Goal: Information Seeking & Learning: Check status

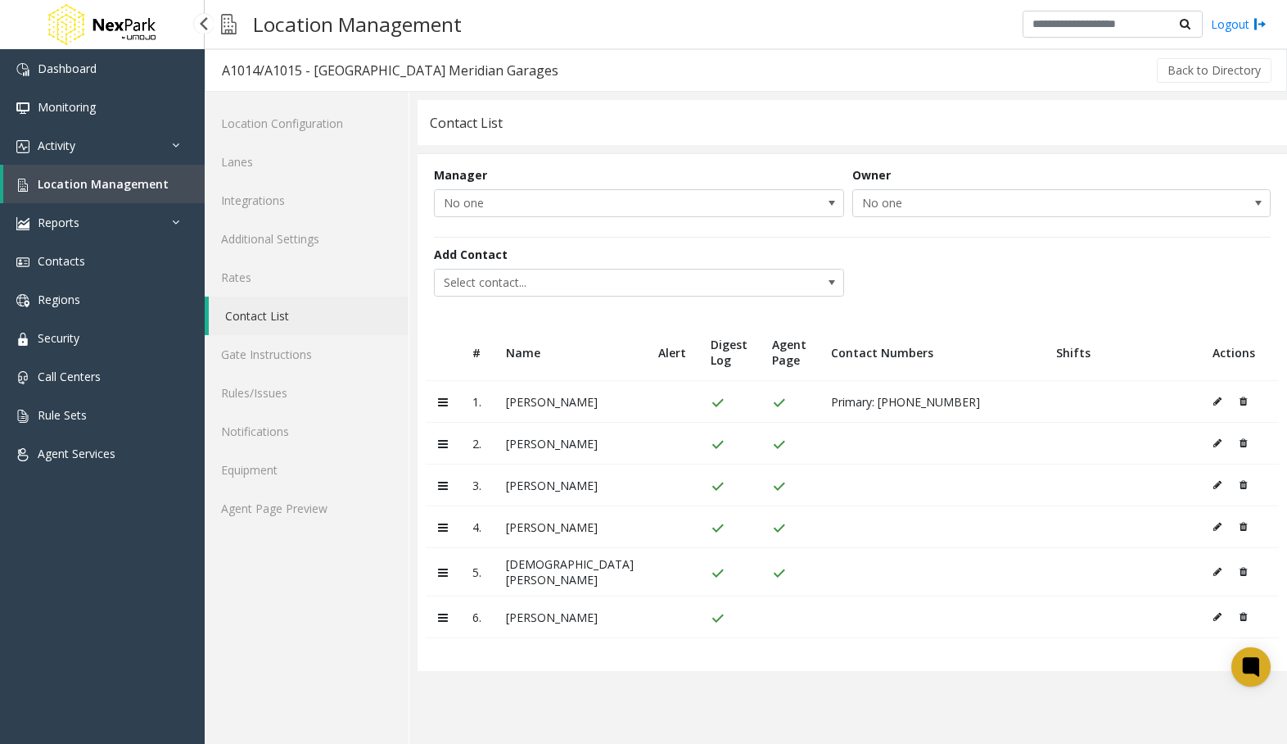
click at [102, 179] on span "Location Management" at bounding box center [103, 184] width 131 height 16
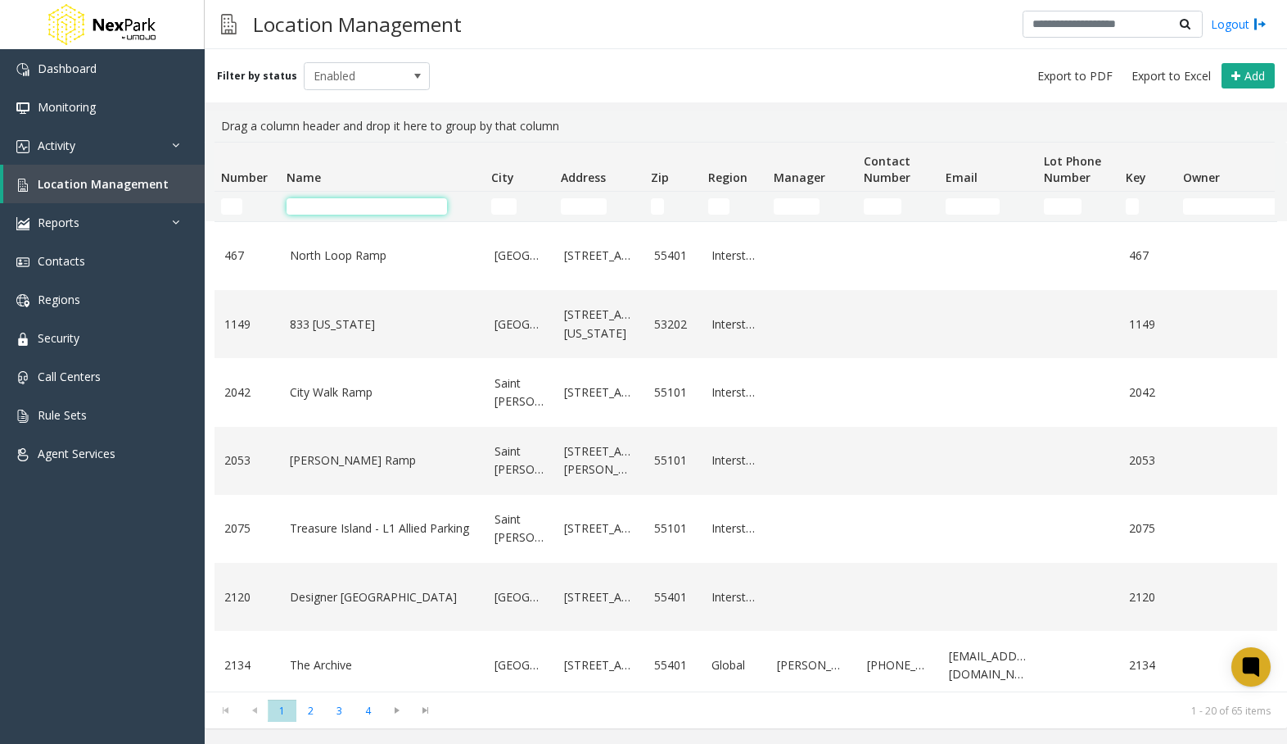
click at [323, 205] on input "Name Filter" at bounding box center [367, 206] width 161 height 16
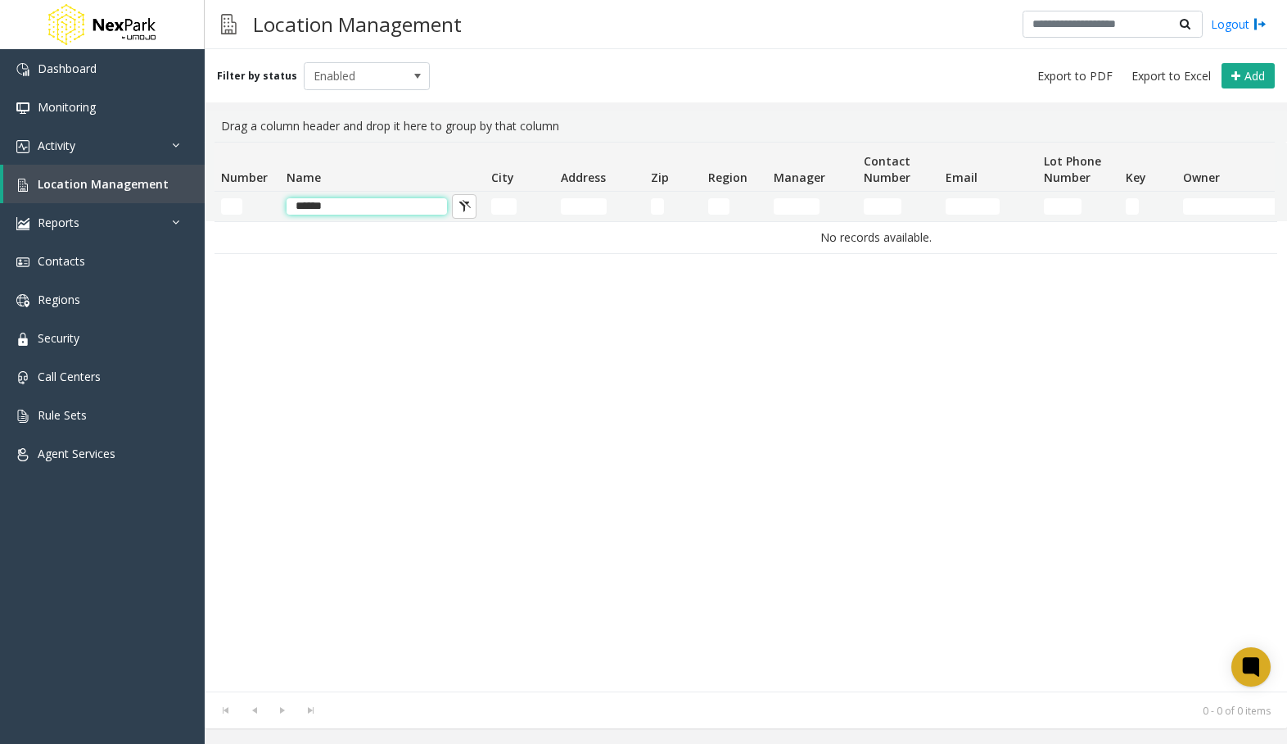
click at [350, 203] on input "******" at bounding box center [367, 206] width 161 height 16
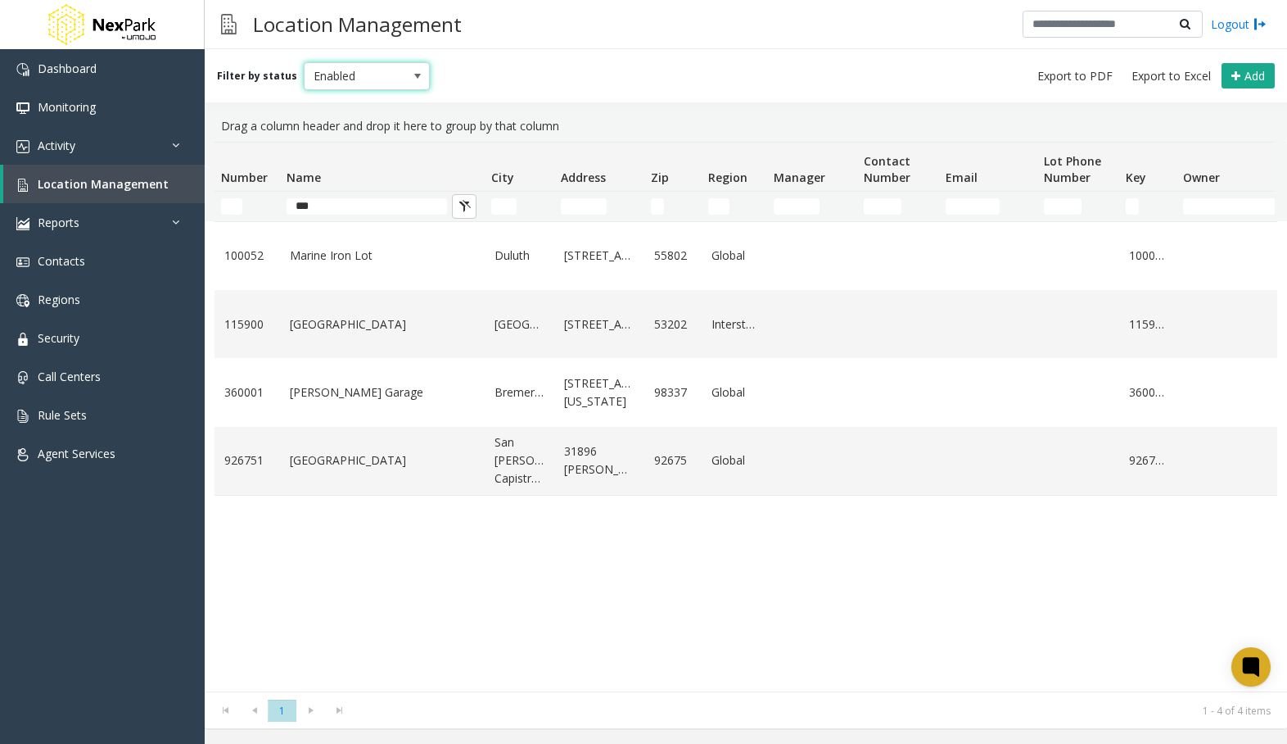
click at [365, 87] on span "Enabled" at bounding box center [355, 76] width 100 height 26
click at [359, 102] on li "All" at bounding box center [360, 104] width 122 height 22
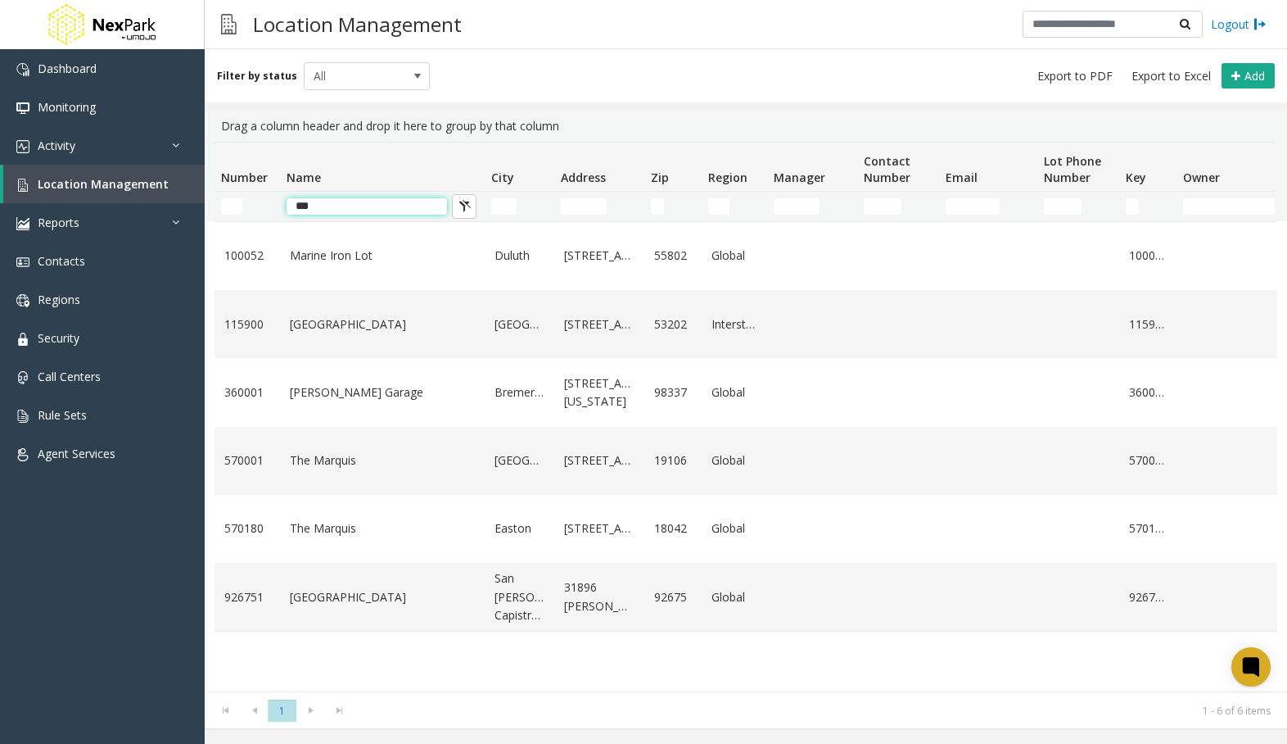
click at [344, 206] on input "***" at bounding box center [367, 206] width 161 height 16
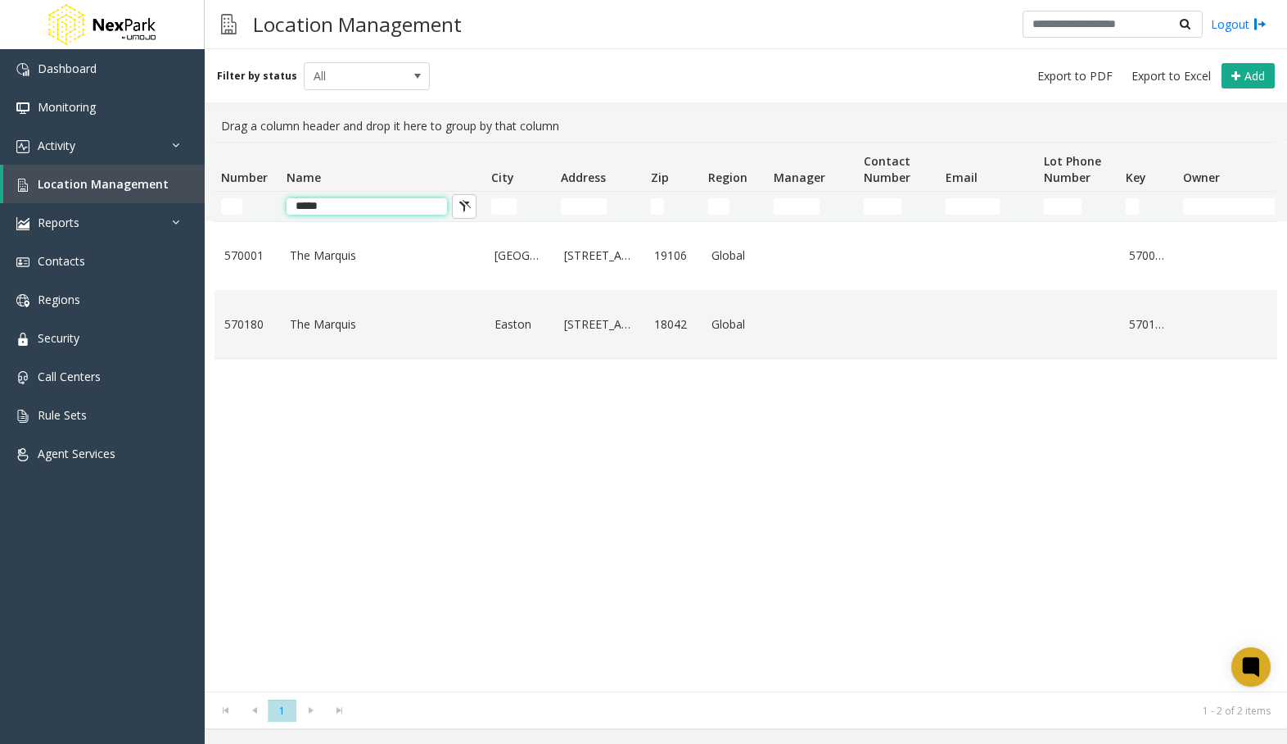
click at [351, 212] on input "*****" at bounding box center [367, 206] width 161 height 16
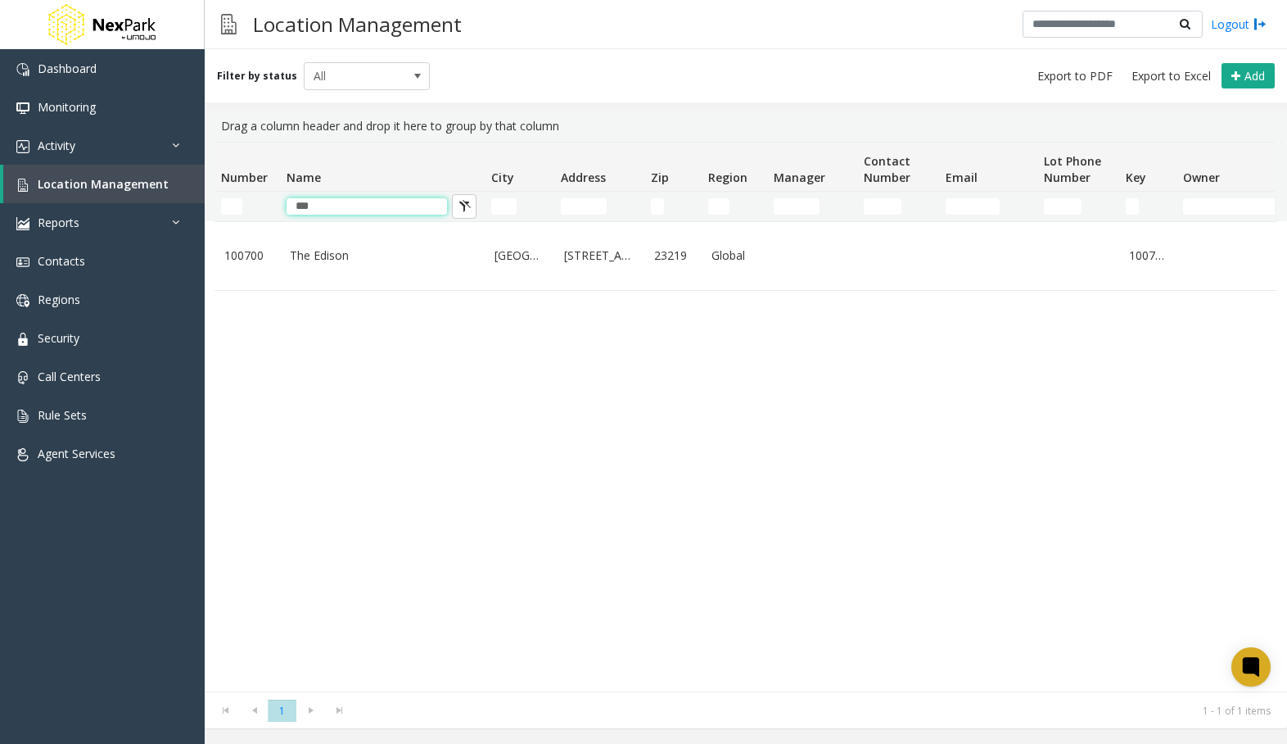
type input "***"
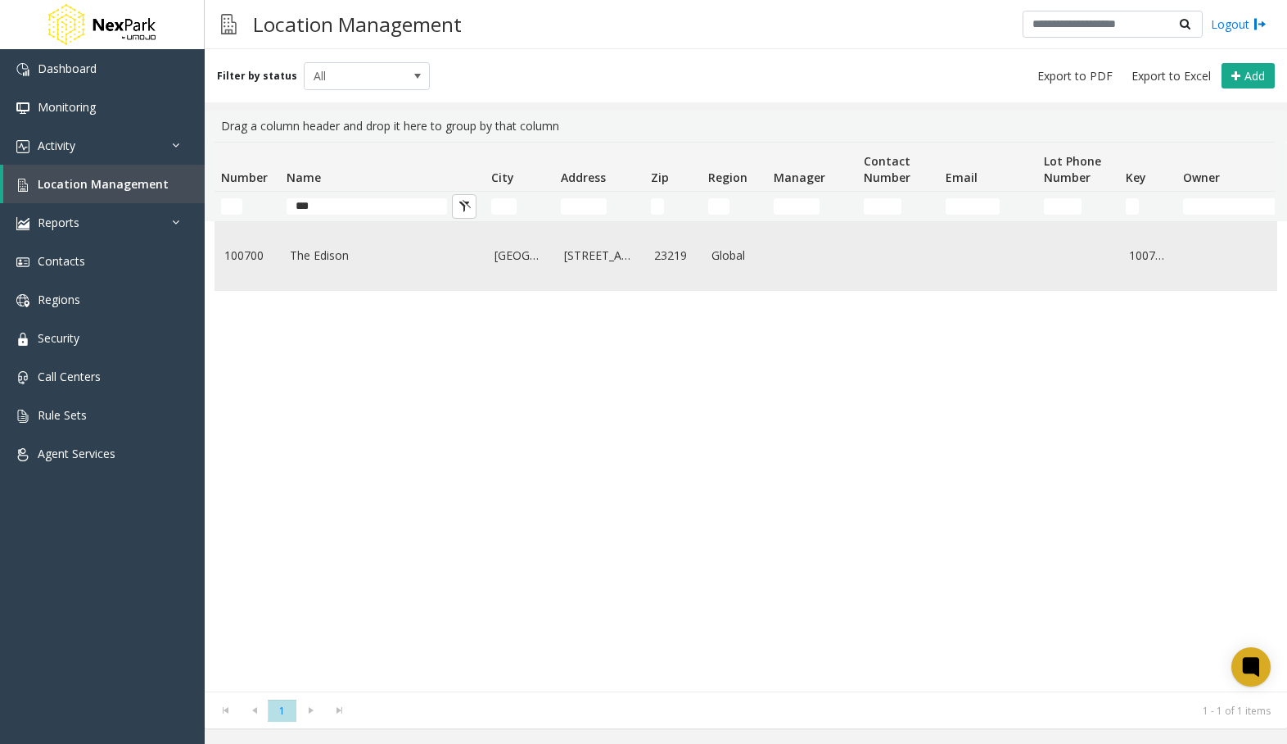
click at [265, 259] on link "100700" at bounding box center [247, 256] width 46 height 18
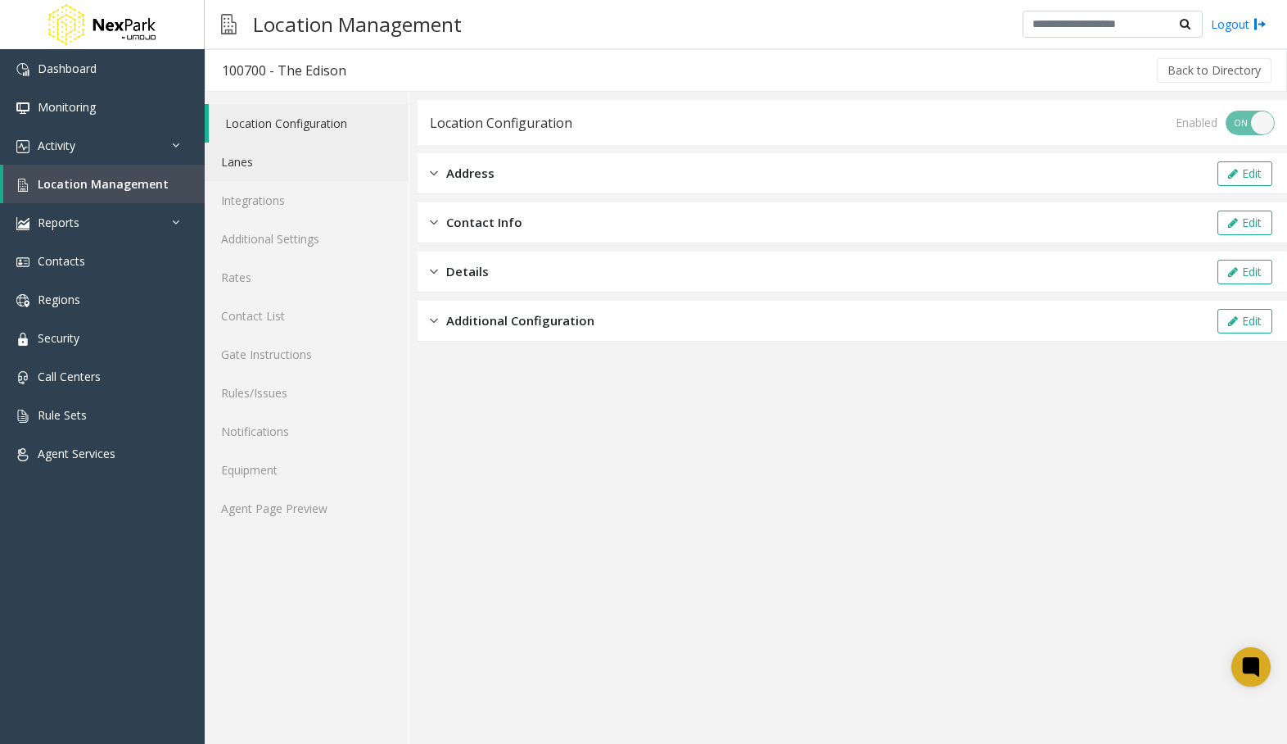
click at [242, 167] on link "Lanes" at bounding box center [307, 161] width 204 height 38
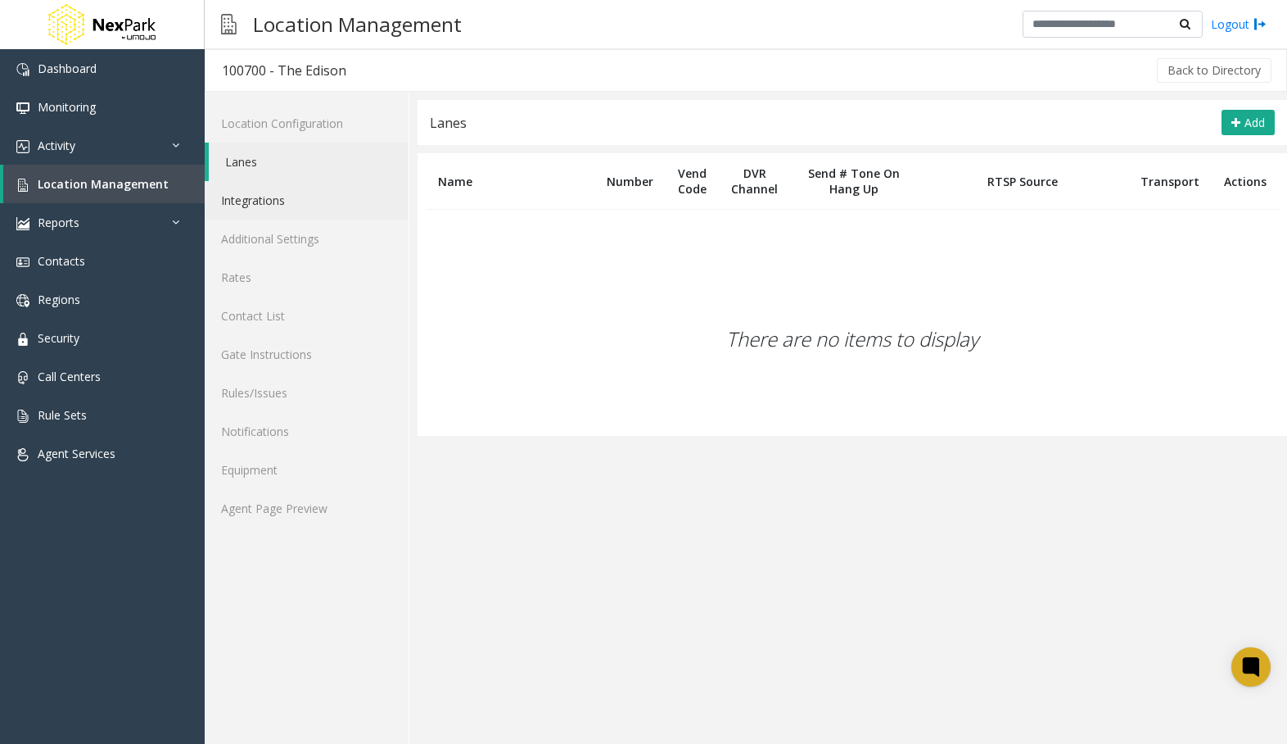
click at [281, 207] on link "Integrations" at bounding box center [307, 200] width 204 height 38
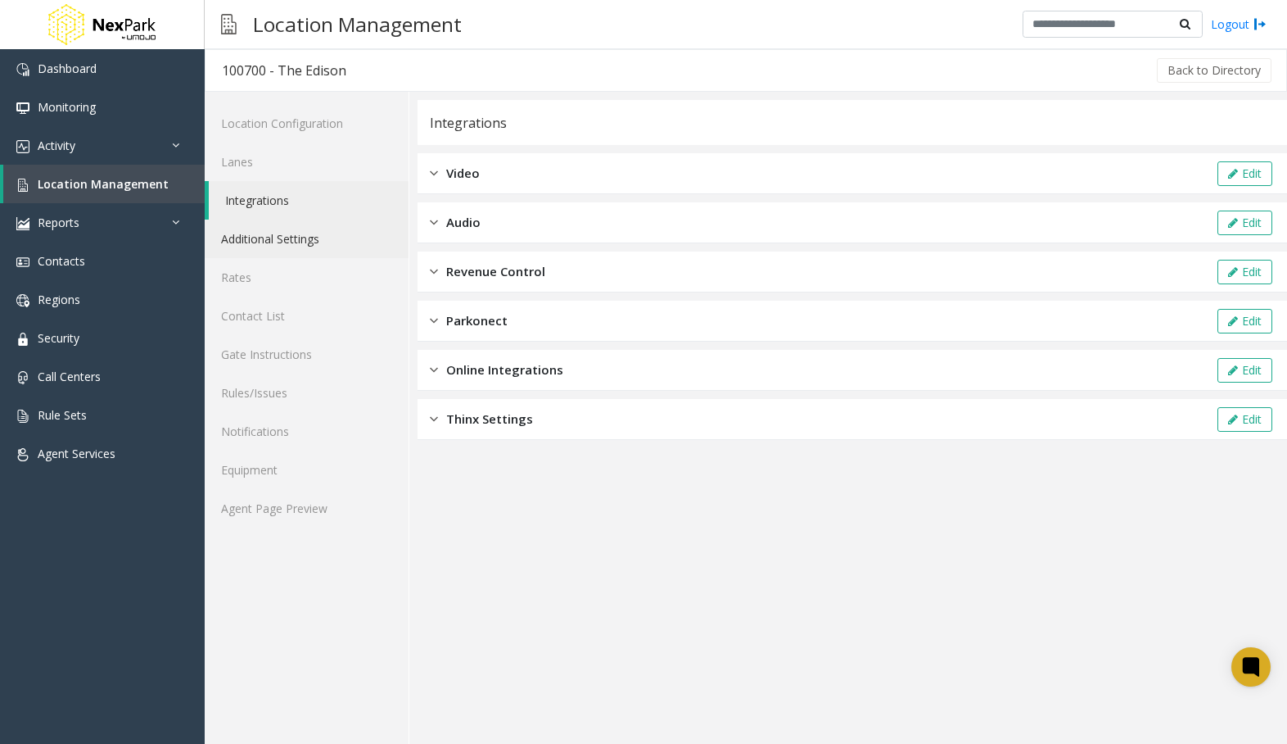
click at [299, 243] on link "Additional Settings" at bounding box center [307, 238] width 204 height 38
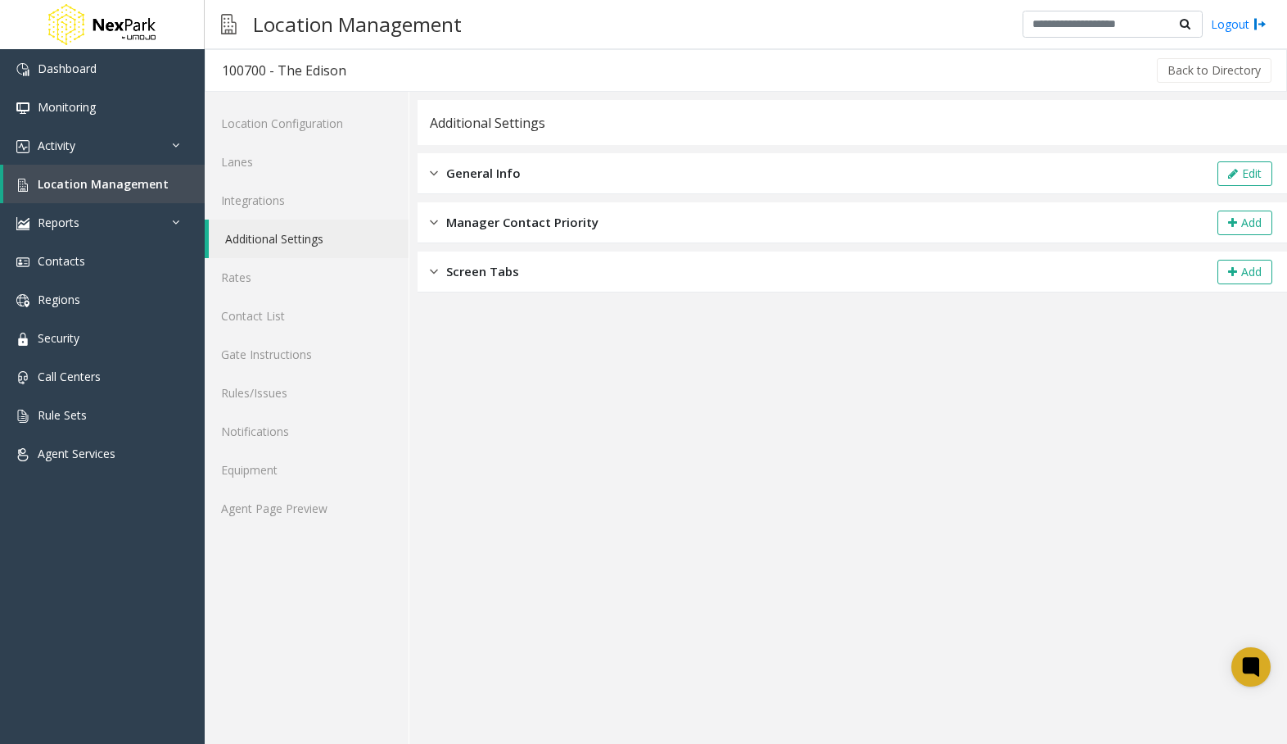
click at [1084, 584] on app-general-info "**********" at bounding box center [853, 422] width 870 height 644
click at [334, 110] on link "Location Configuration" at bounding box center [307, 123] width 204 height 38
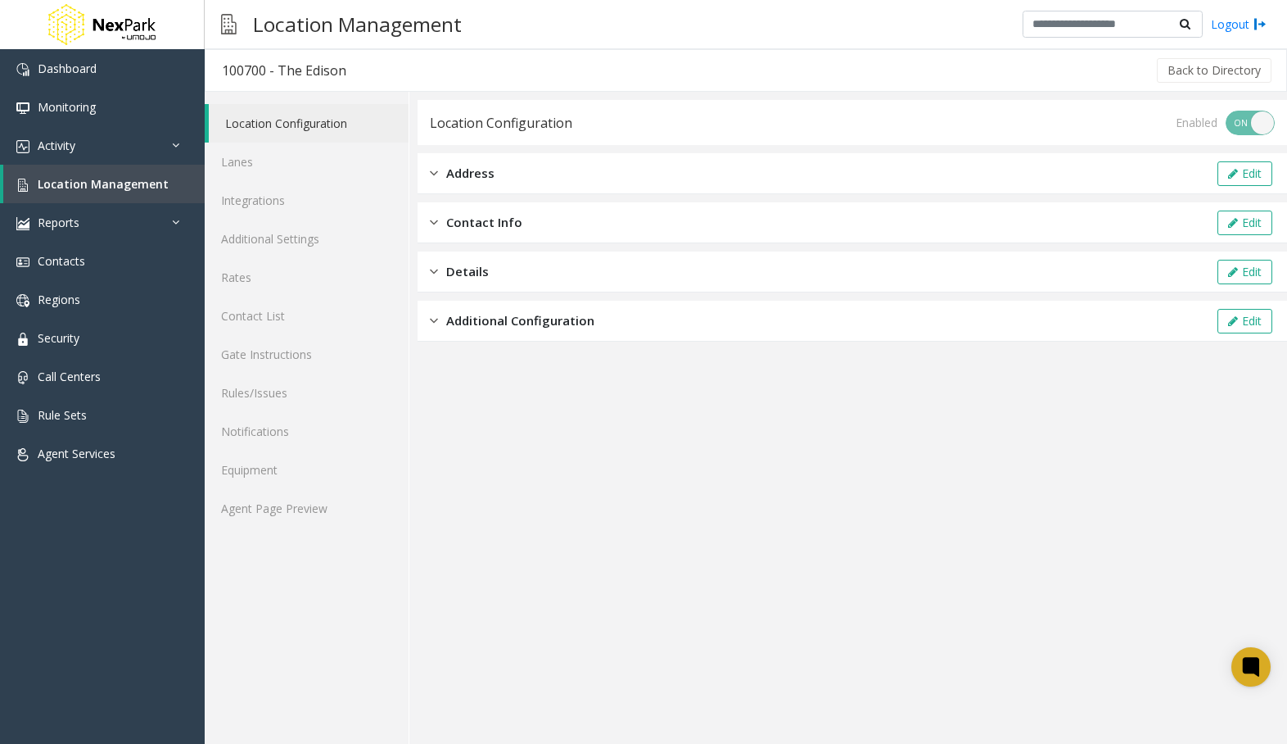
click at [1249, 125] on div "Enabled ON OFF" at bounding box center [1225, 123] width 99 height 25
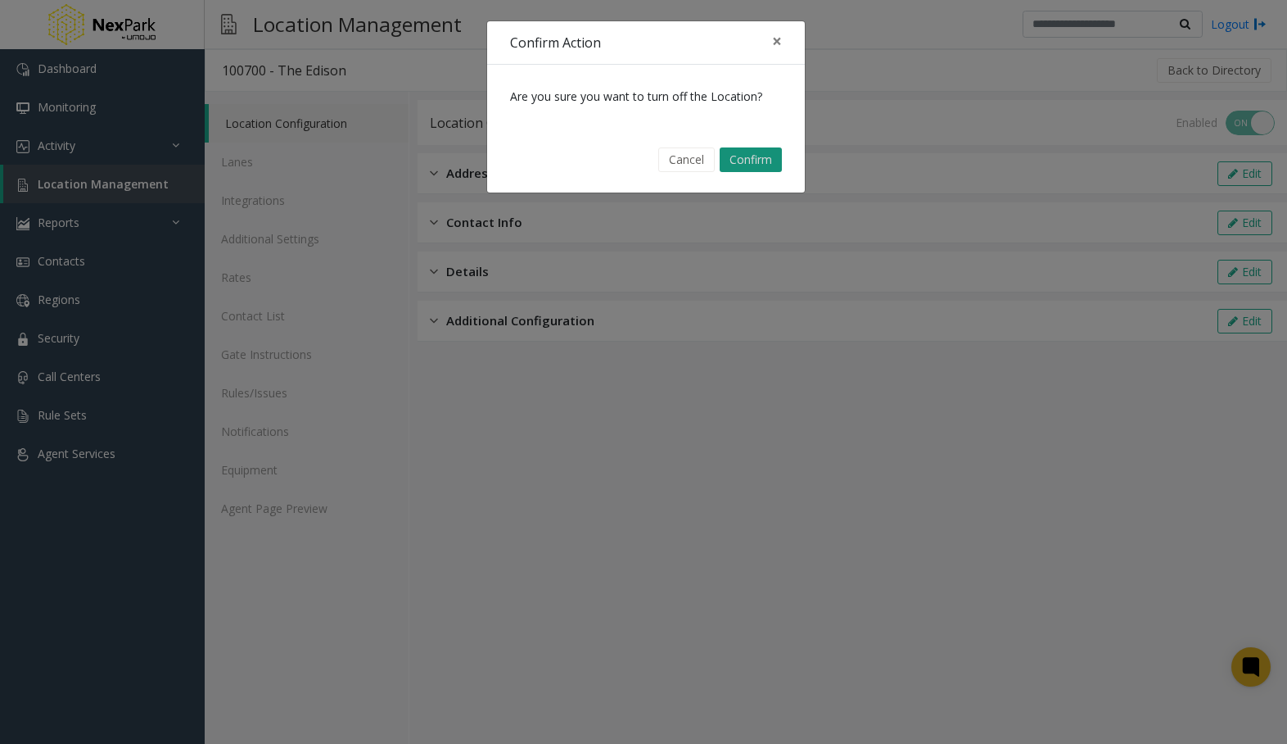
click at [734, 159] on button "Confirm" at bounding box center [751, 159] width 62 height 25
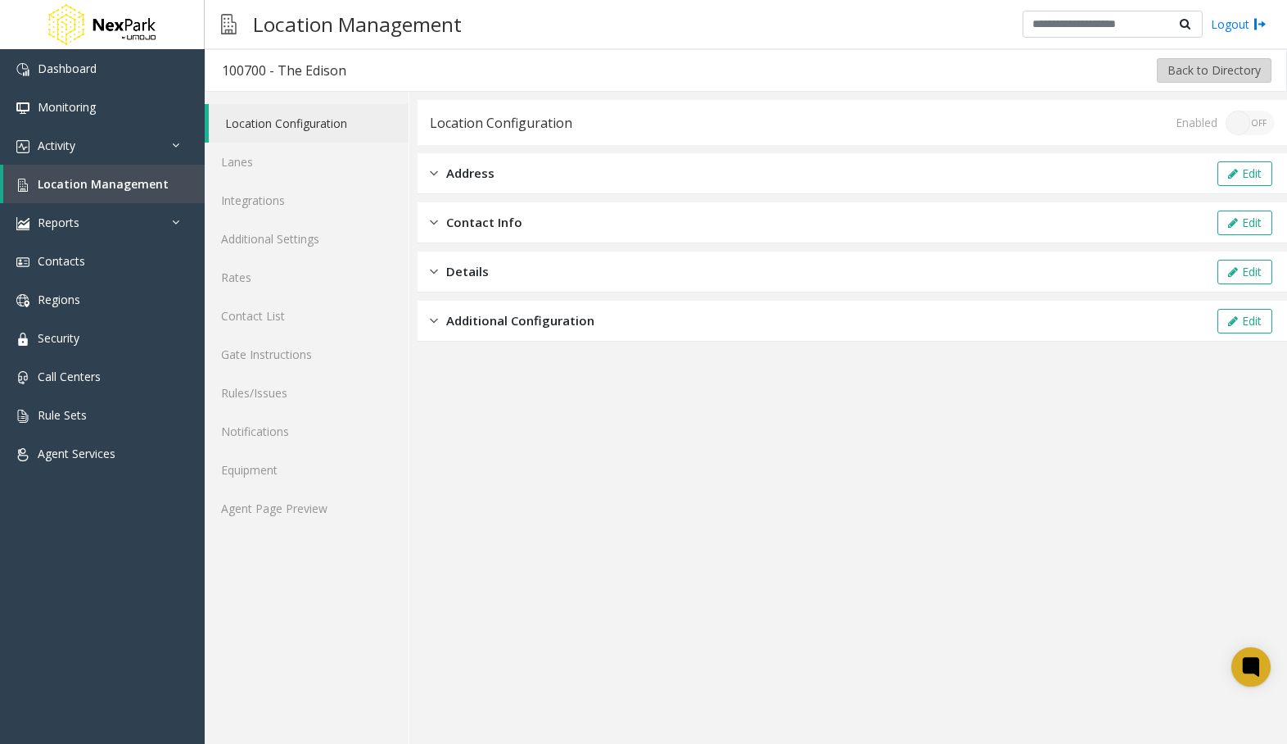
click at [1201, 64] on button "Back to Directory" at bounding box center [1214, 70] width 115 height 25
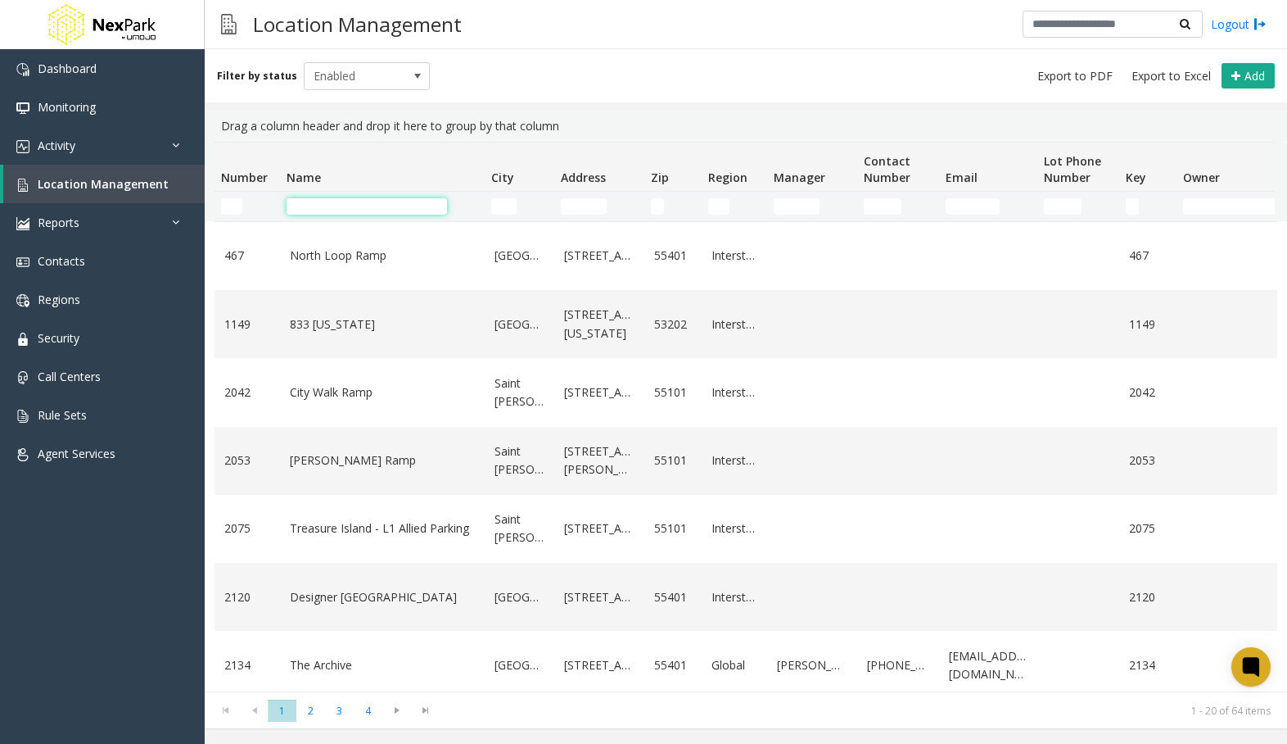
click at [387, 210] on input "Name Filter" at bounding box center [367, 206] width 161 height 16
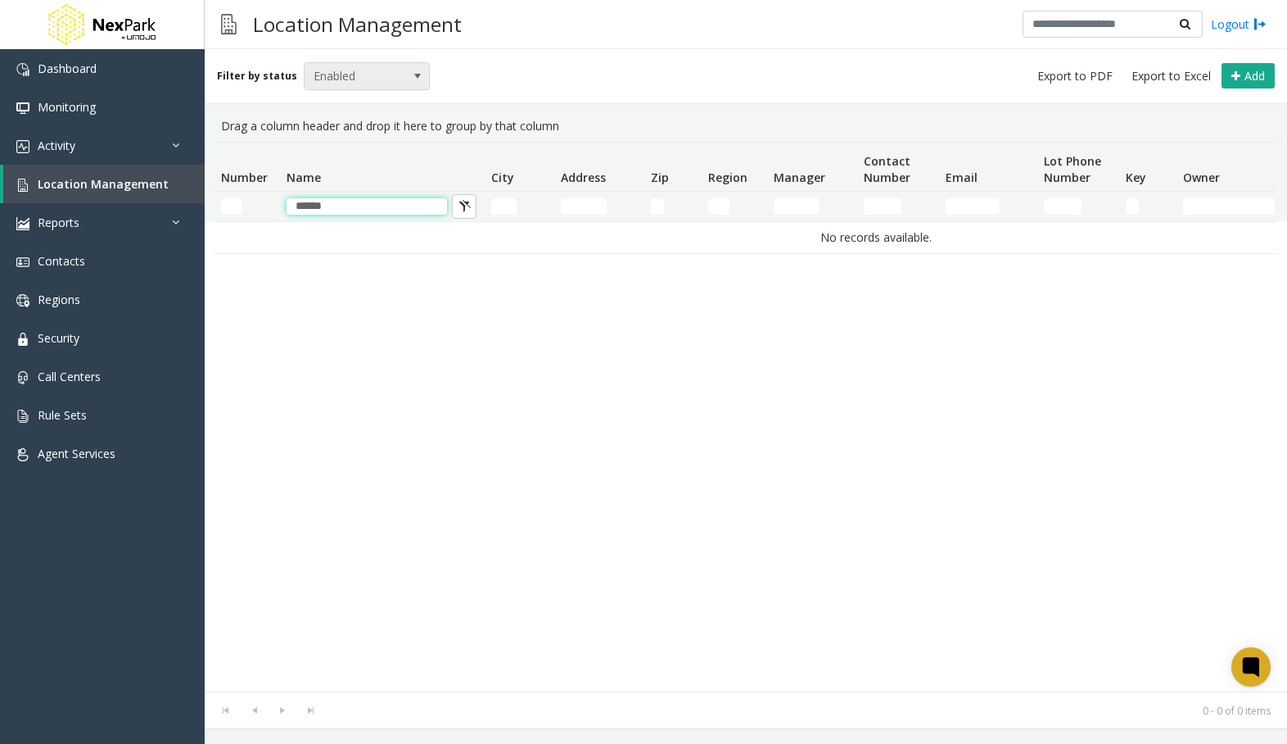
type input "******"
click at [358, 77] on span "Enabled" at bounding box center [355, 76] width 100 height 26
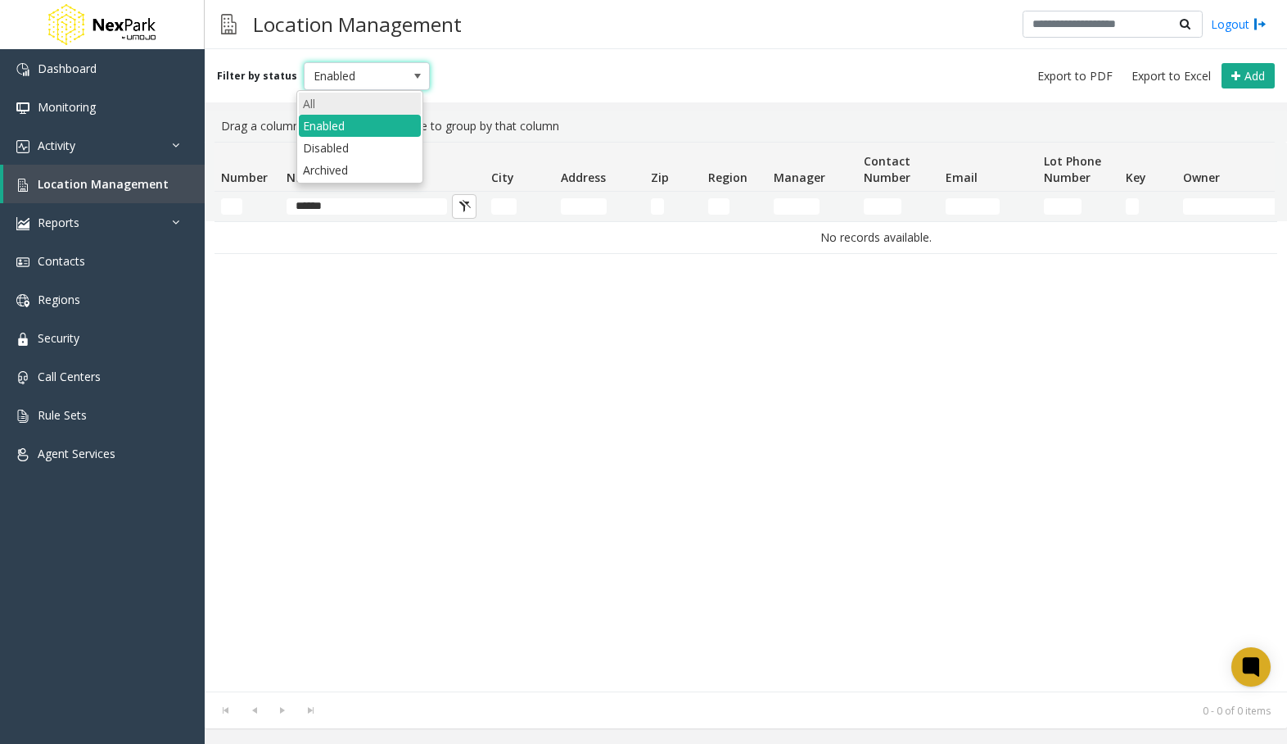
click at [360, 106] on li "All" at bounding box center [360, 104] width 122 height 22
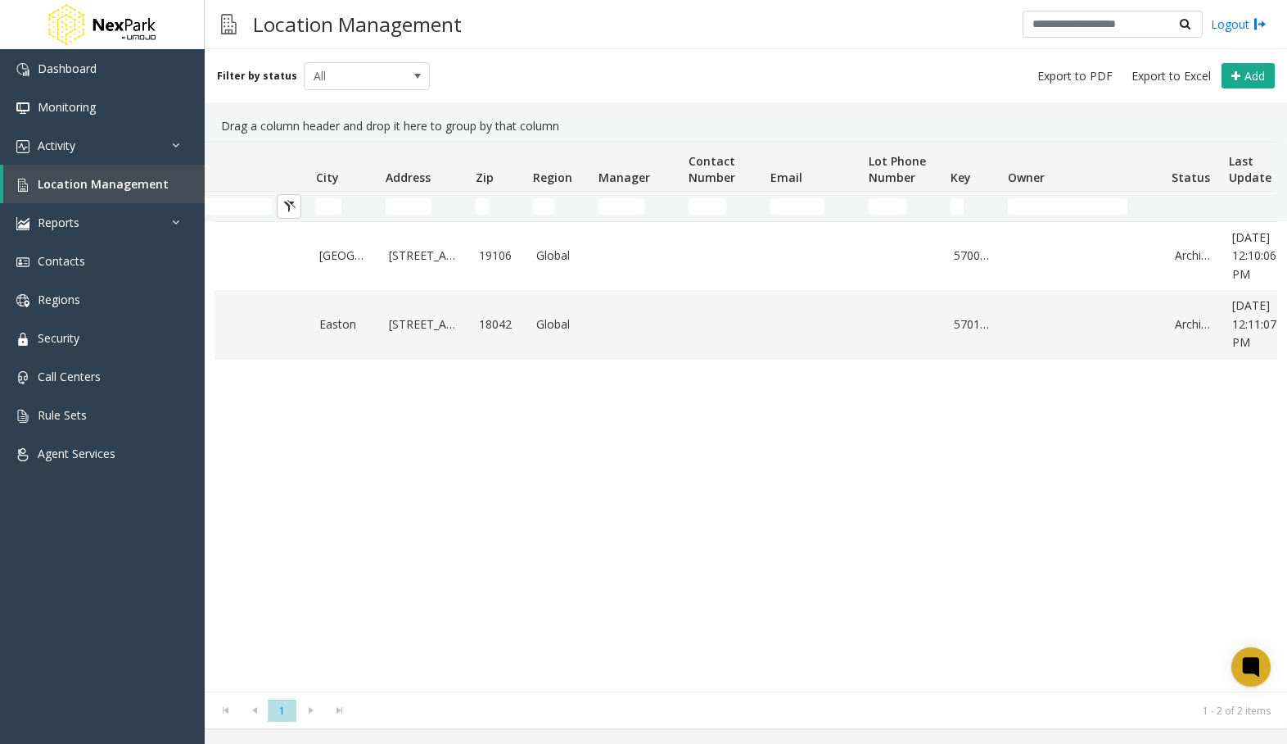
scroll to position [0, 272]
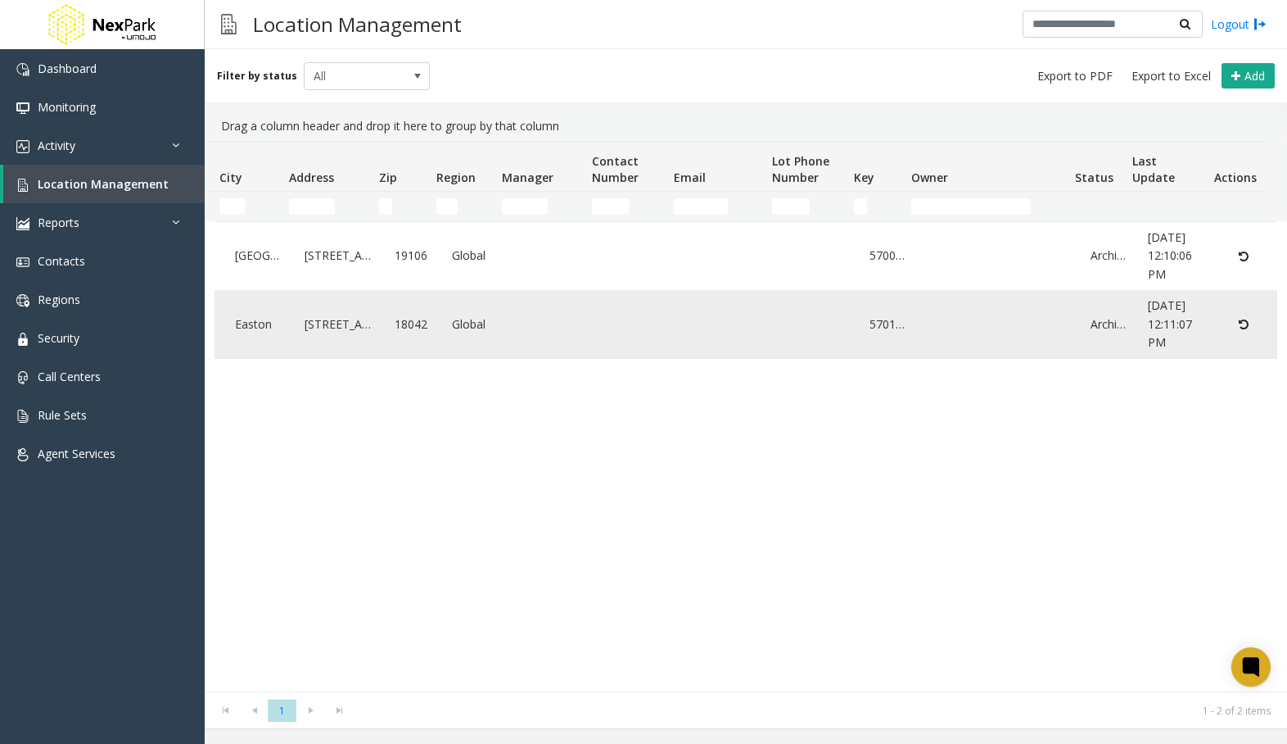
click at [1239, 327] on icon "Data table" at bounding box center [1244, 324] width 10 height 11
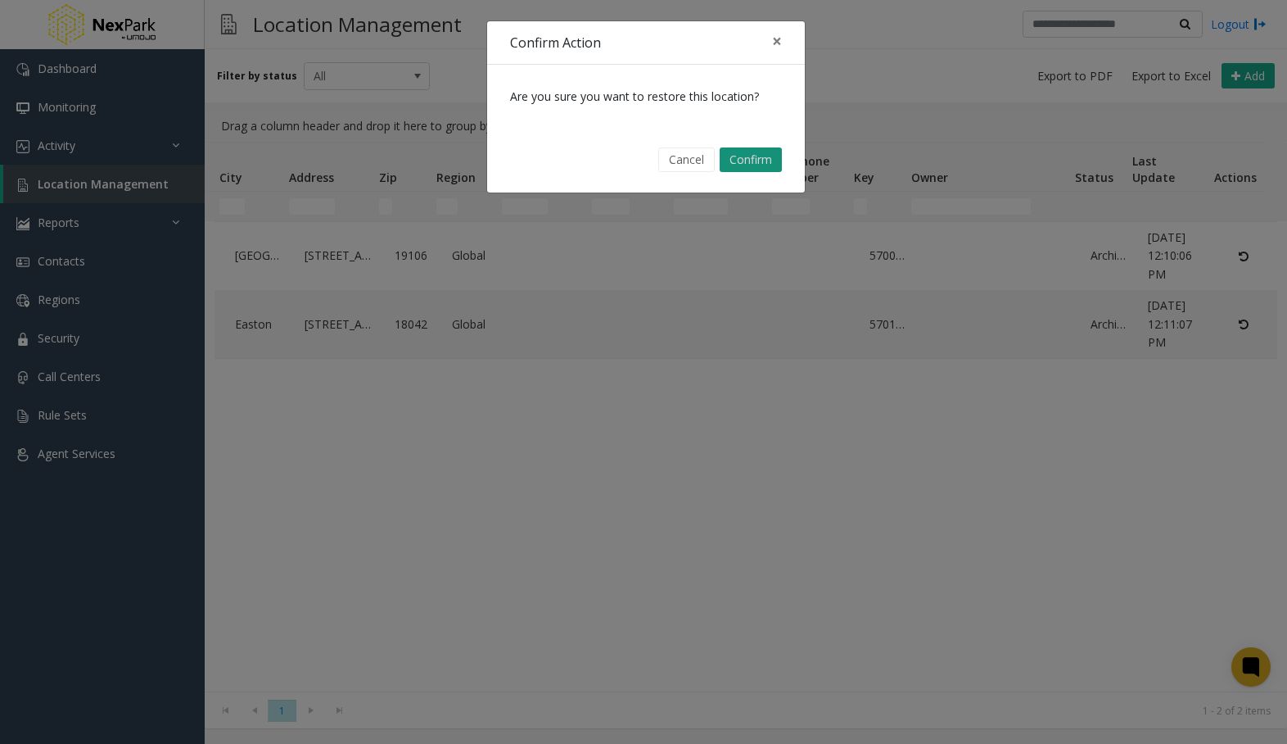
click at [749, 151] on button "Confirm" at bounding box center [751, 159] width 62 height 25
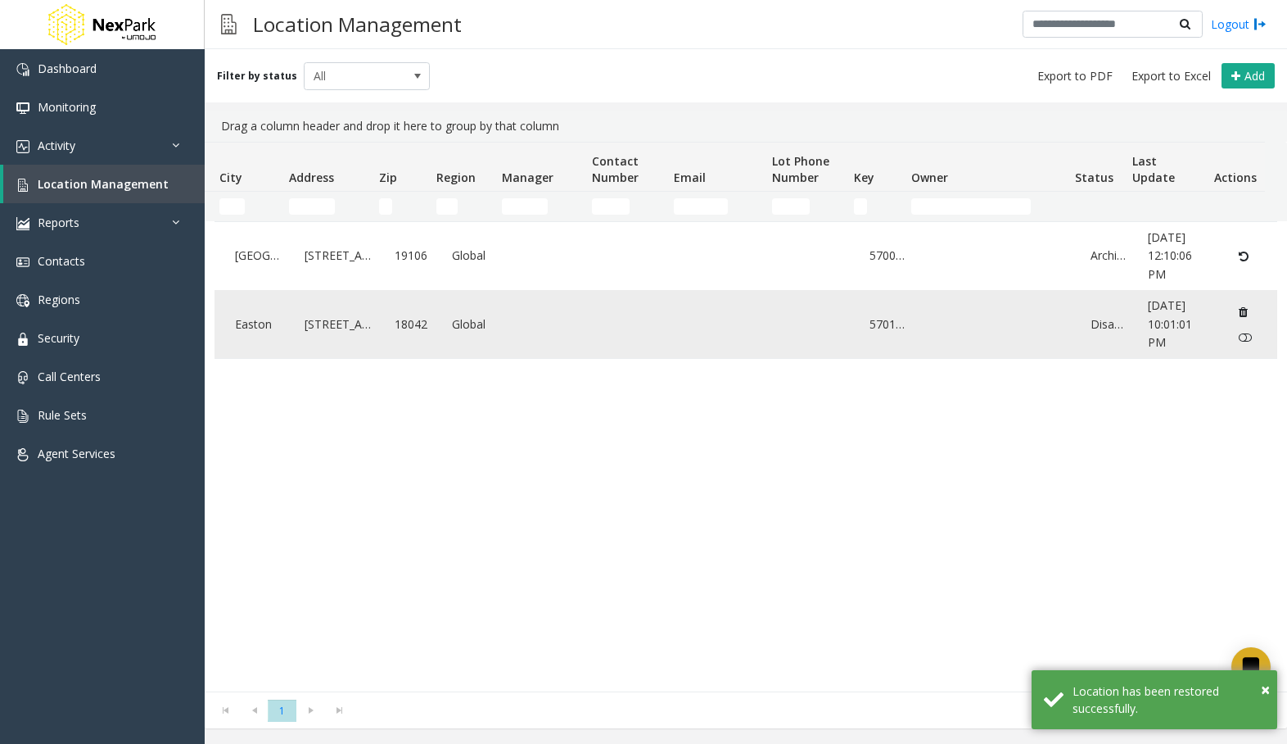
click at [870, 319] on link "570180" at bounding box center [889, 324] width 38 height 18
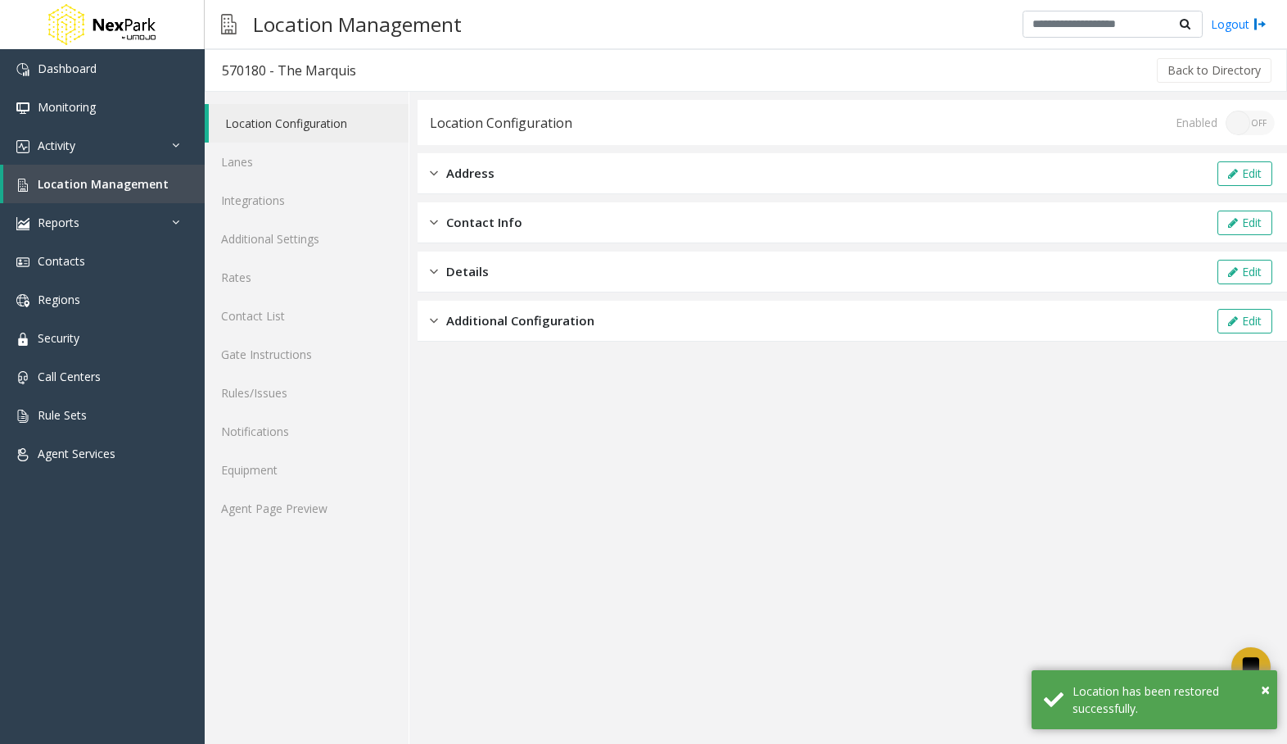
click at [1242, 114] on div "Enabled ON OFF" at bounding box center [1225, 123] width 99 height 25
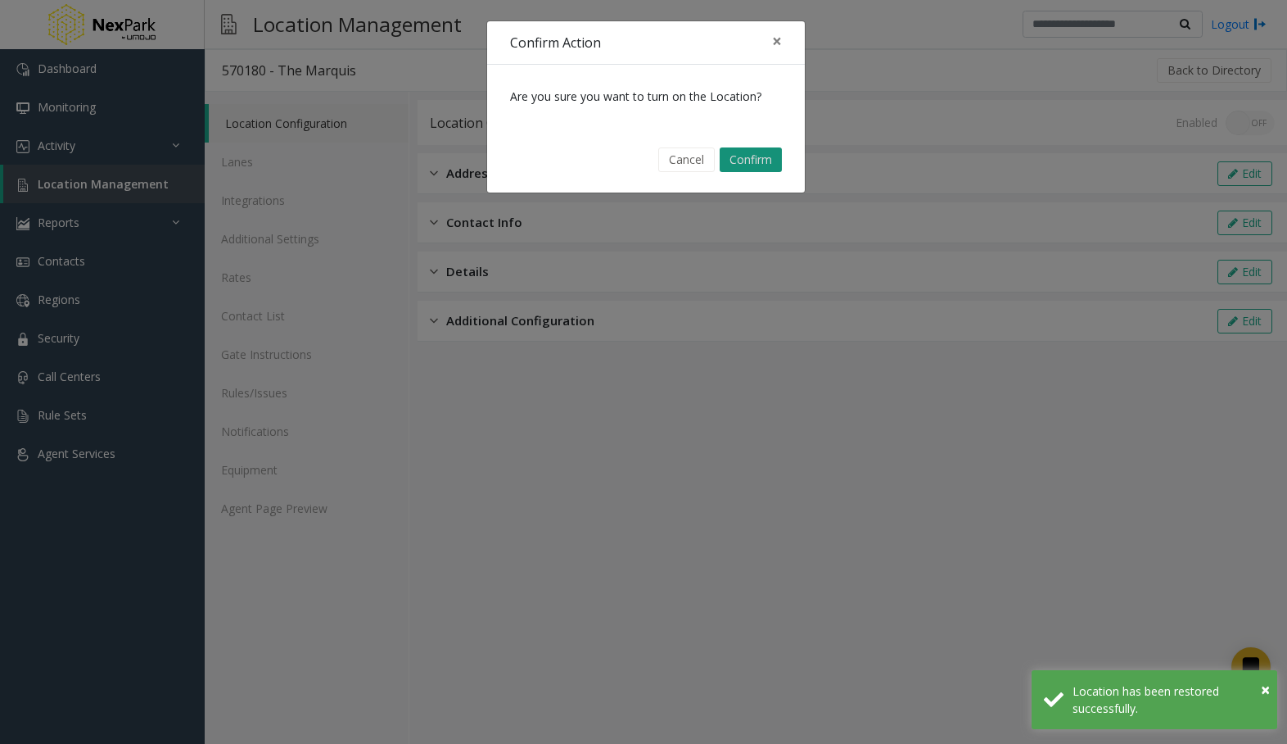
click at [757, 163] on button "Confirm" at bounding box center [751, 159] width 62 height 25
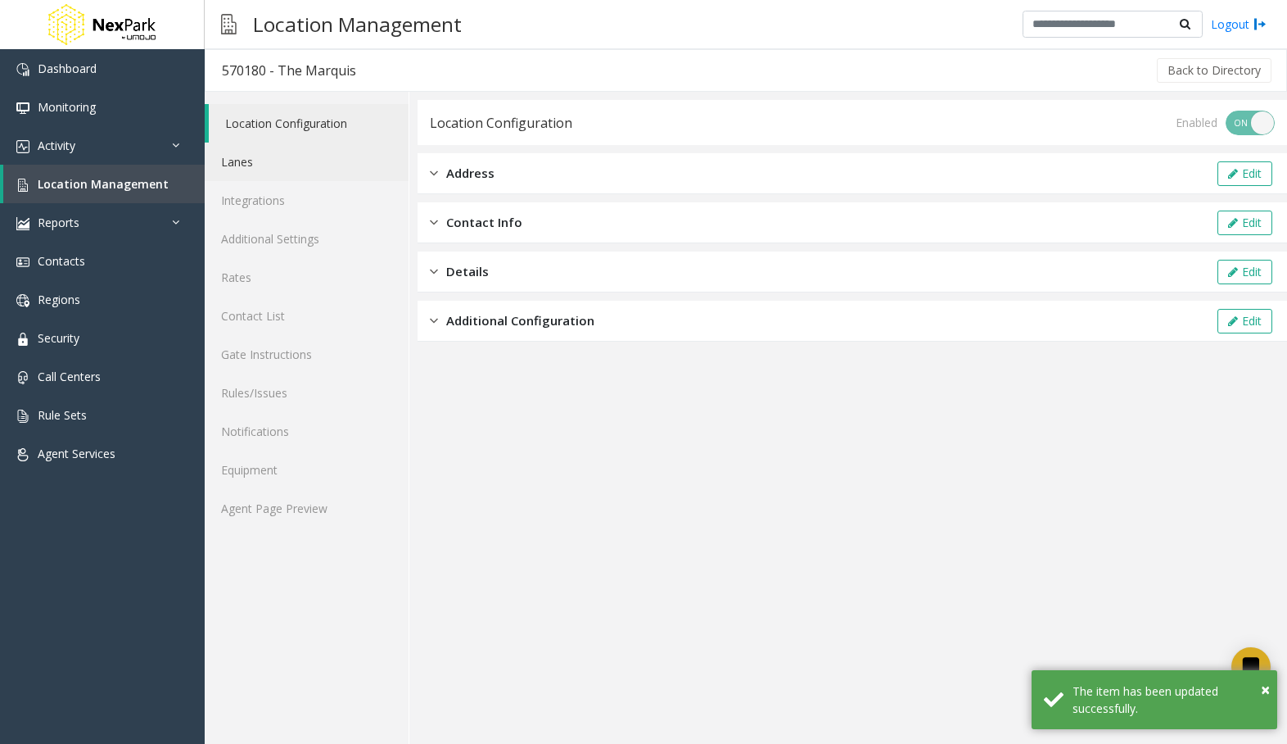
click at [288, 172] on link "Lanes" at bounding box center [307, 161] width 204 height 38
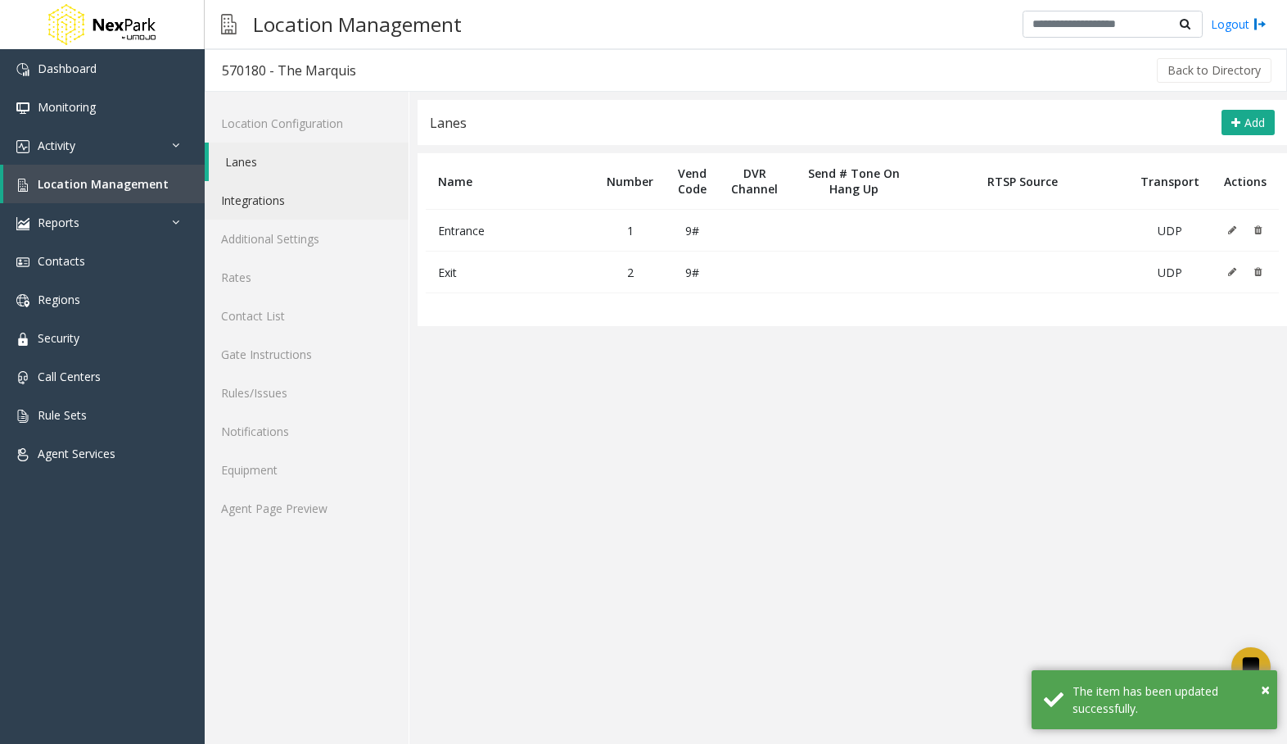
click at [296, 193] on link "Integrations" at bounding box center [307, 200] width 204 height 38
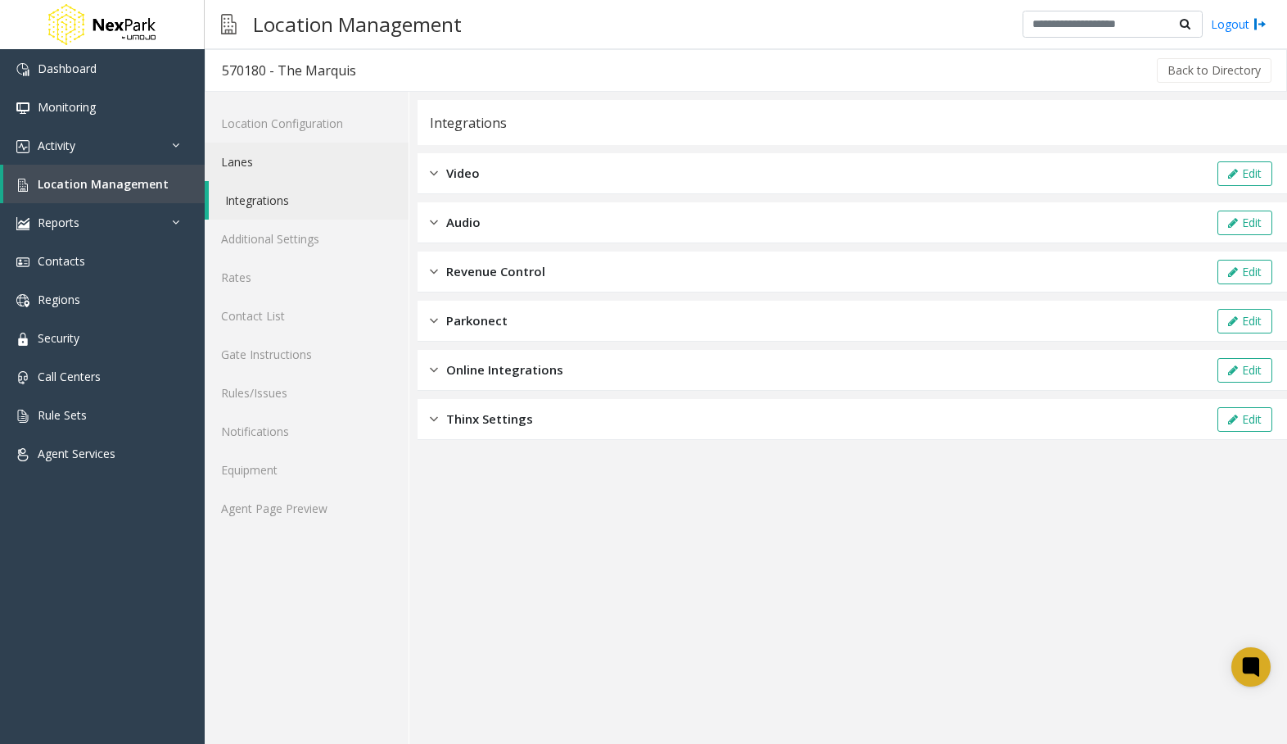
click at [320, 157] on link "Lanes" at bounding box center [307, 161] width 204 height 38
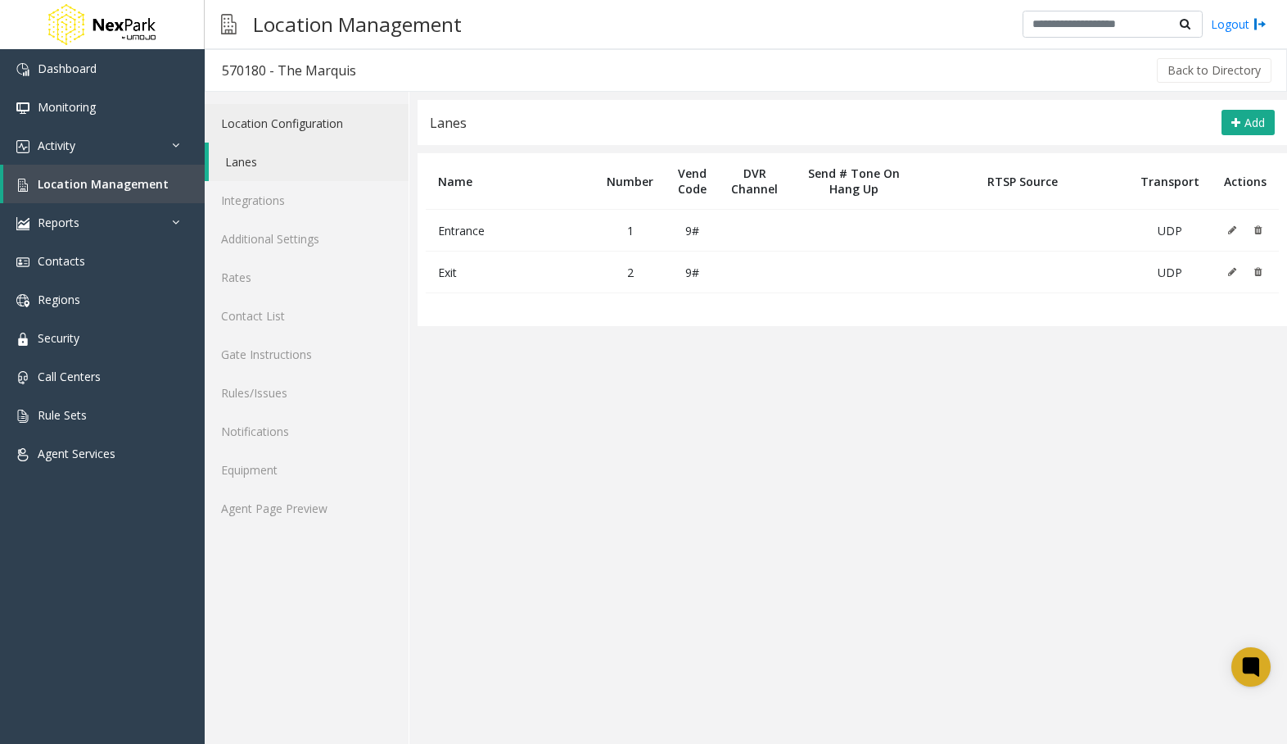
click at [292, 106] on link "Location Configuration" at bounding box center [307, 123] width 204 height 38
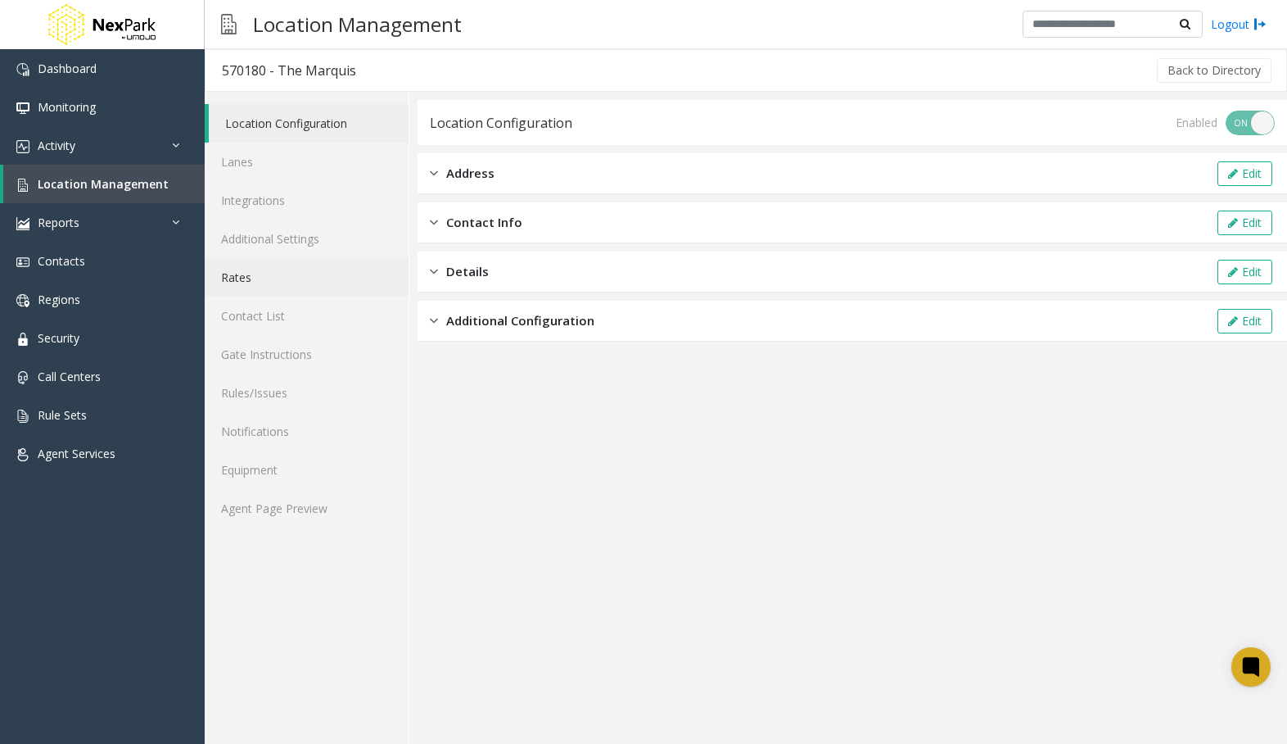
click at [288, 287] on link "Rates" at bounding box center [307, 277] width 204 height 38
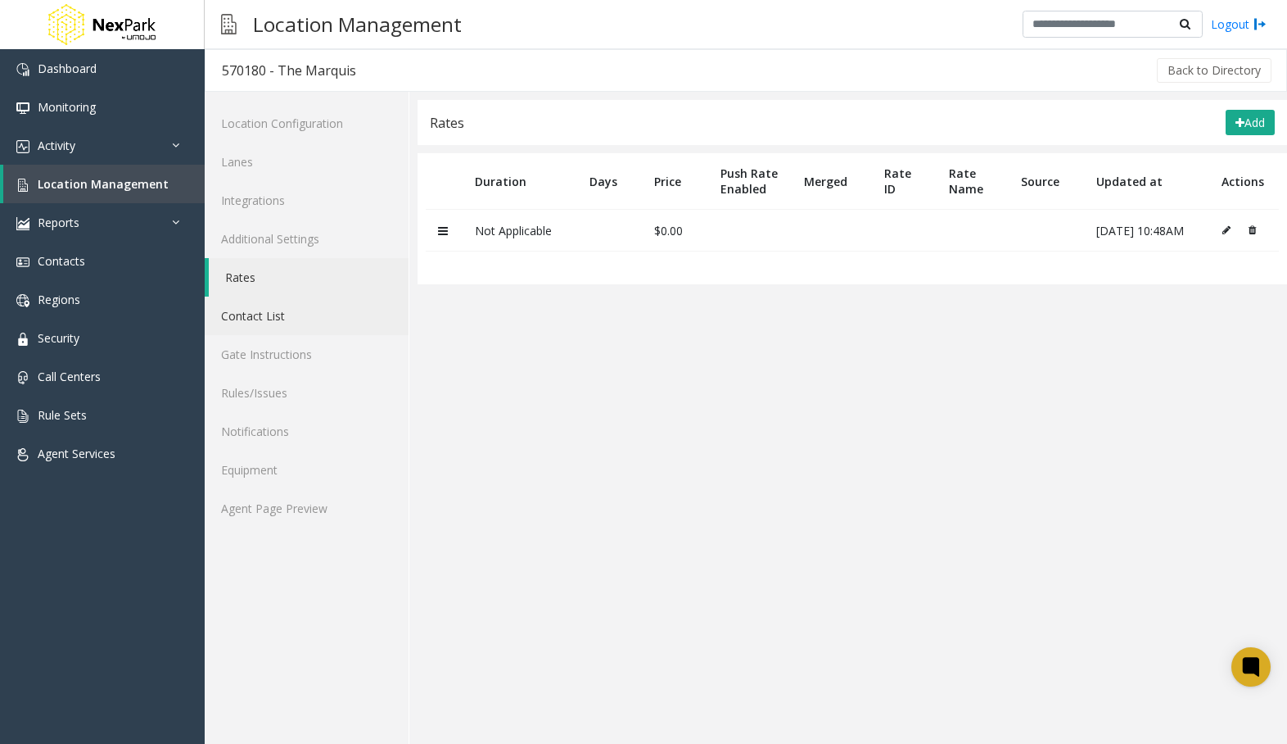
click at [262, 323] on link "Contact List" at bounding box center [307, 315] width 204 height 38
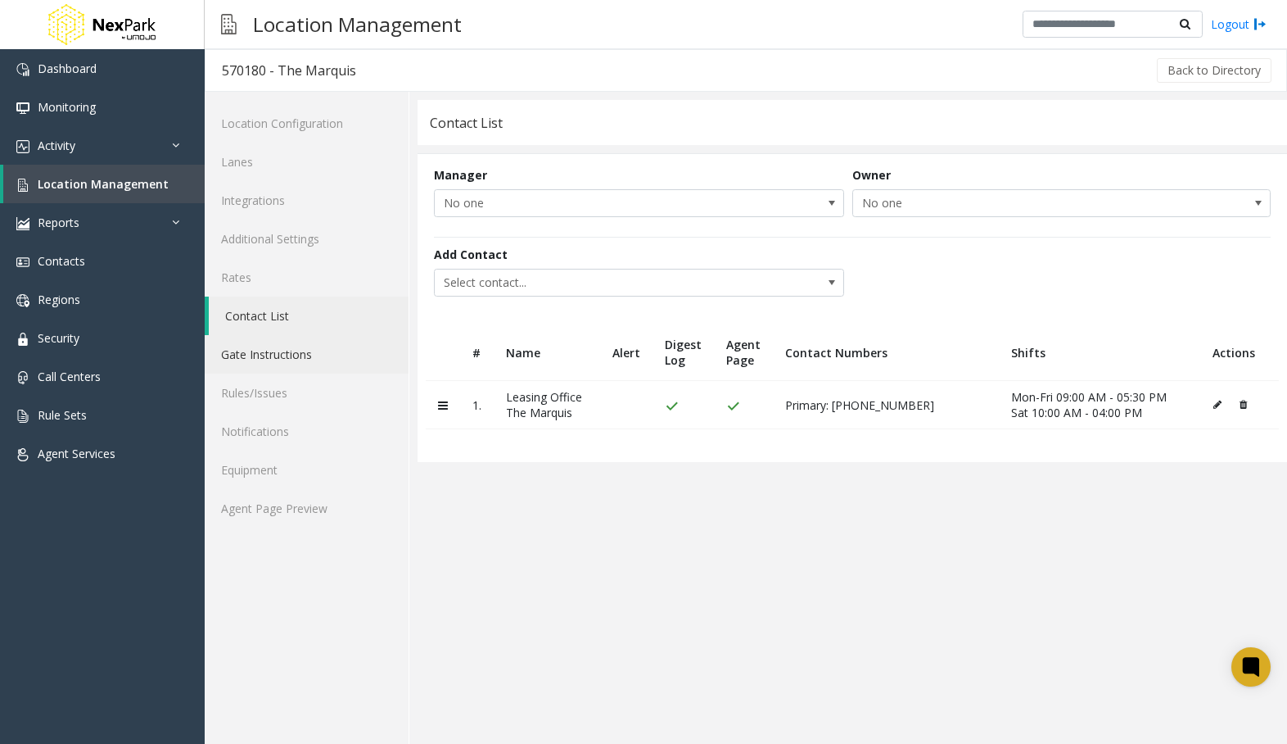
click at [266, 357] on link "Gate Instructions" at bounding box center [307, 354] width 204 height 38
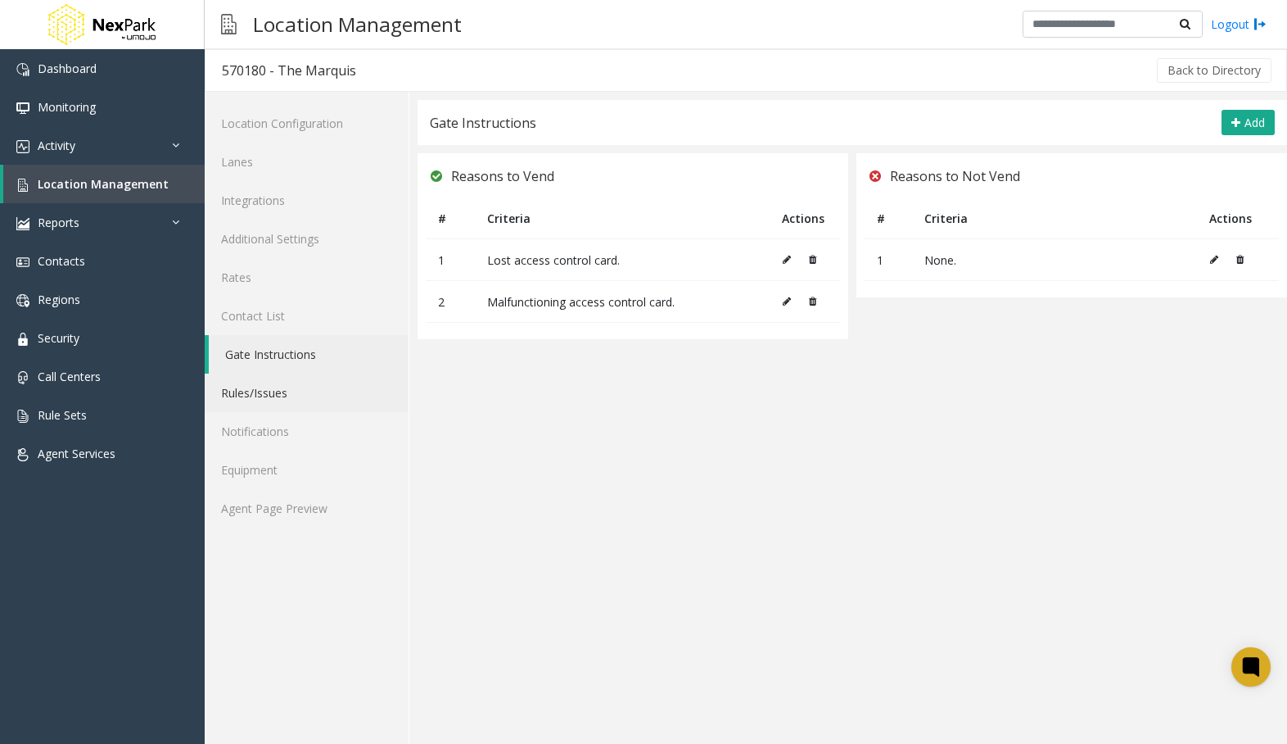
click at [276, 385] on link "Rules/Issues" at bounding box center [307, 392] width 204 height 38
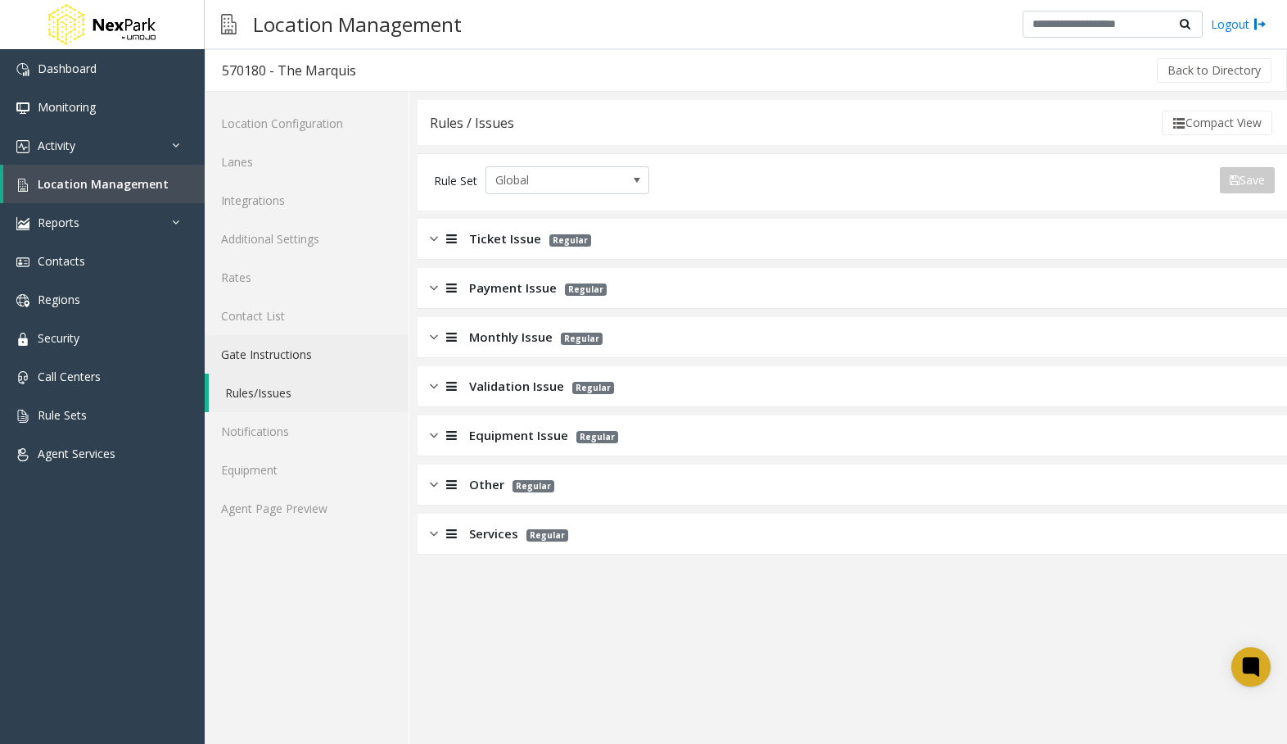
click at [287, 356] on link "Gate Instructions" at bounding box center [307, 354] width 204 height 38
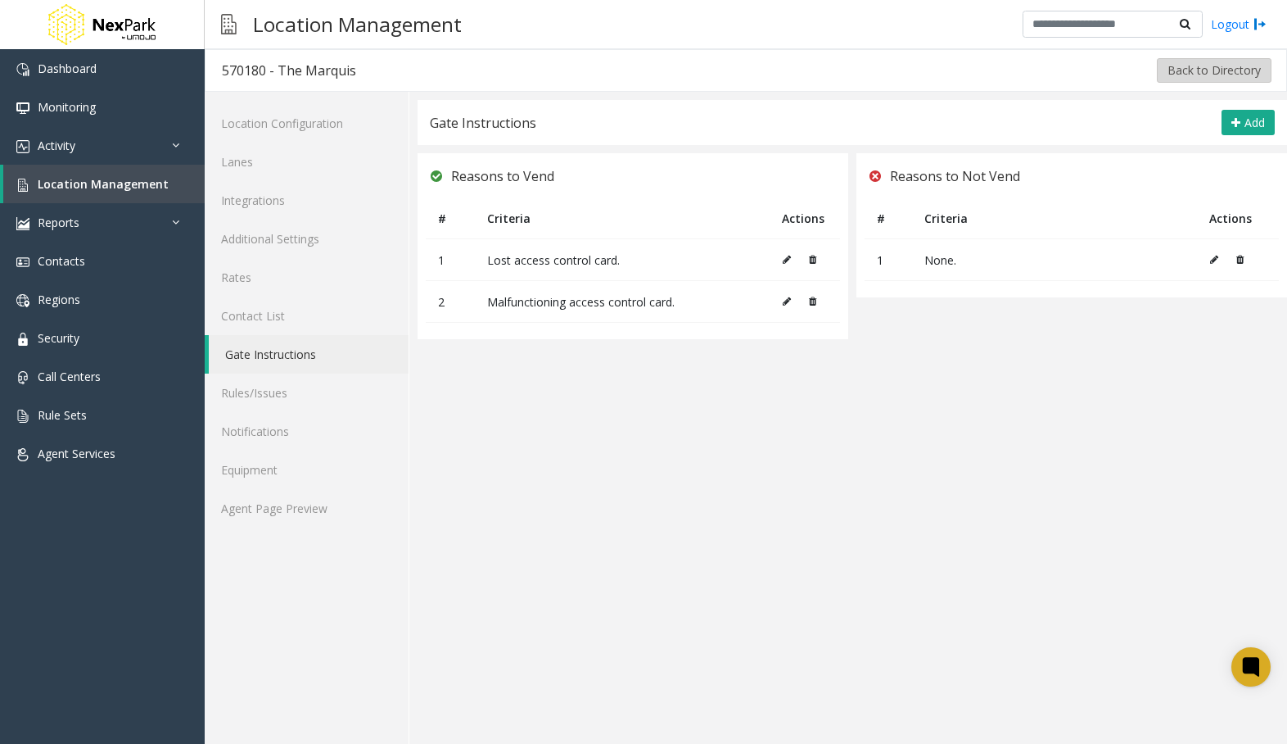
click at [1185, 70] on button "Back to Directory" at bounding box center [1214, 70] width 115 height 25
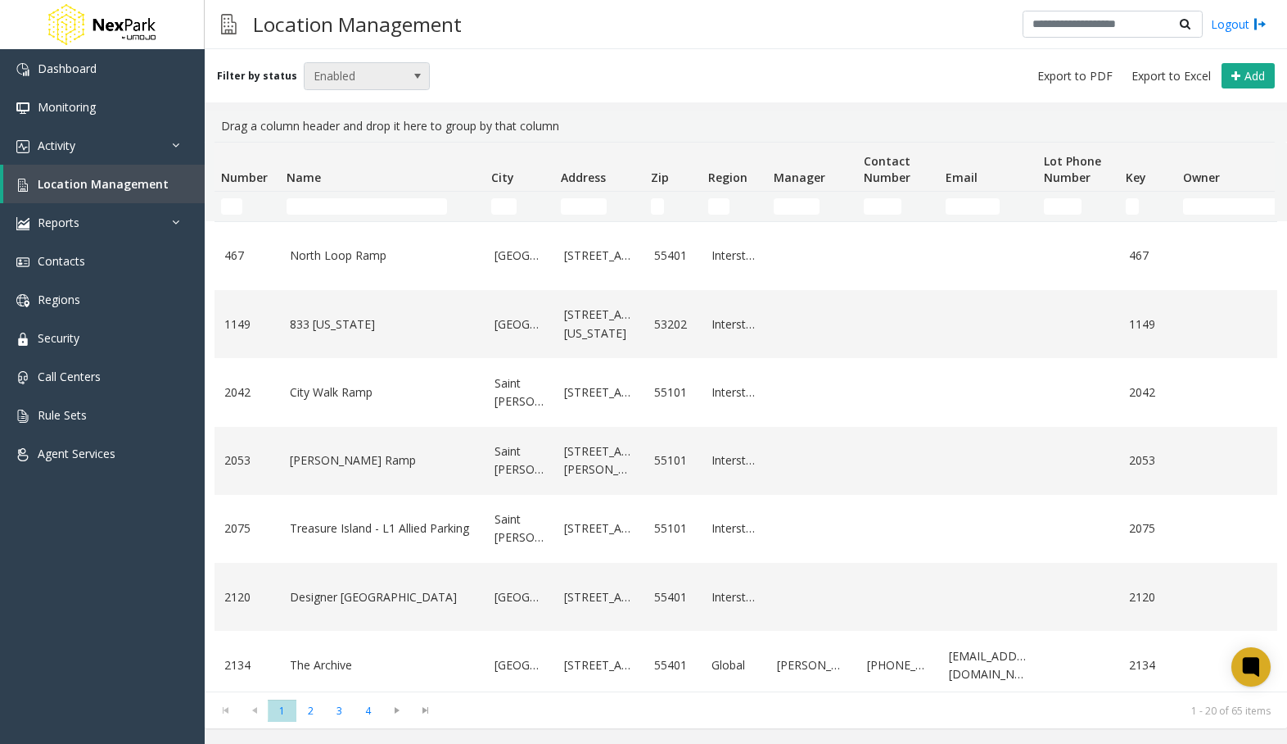
click at [411, 80] on span at bounding box center [417, 76] width 13 height 13
click at [373, 102] on li "All" at bounding box center [360, 104] width 122 height 22
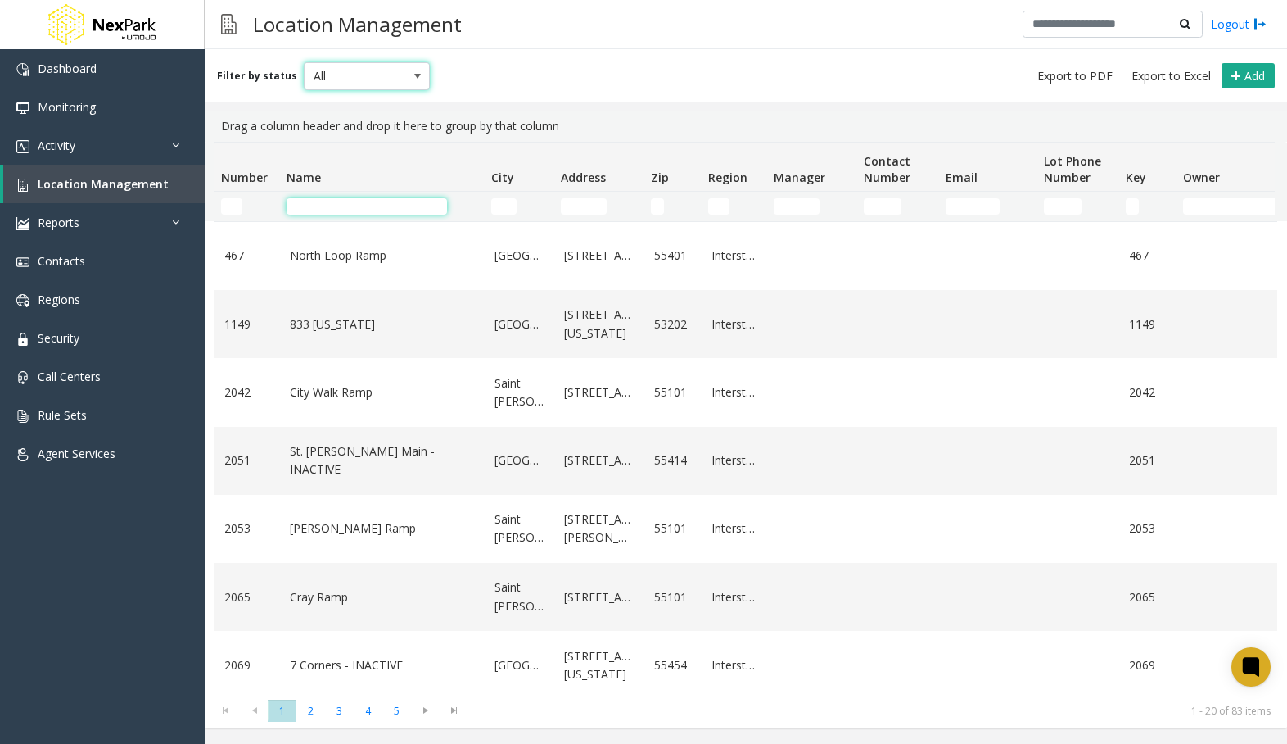
click at [365, 205] on input "Name Filter" at bounding box center [367, 206] width 161 height 16
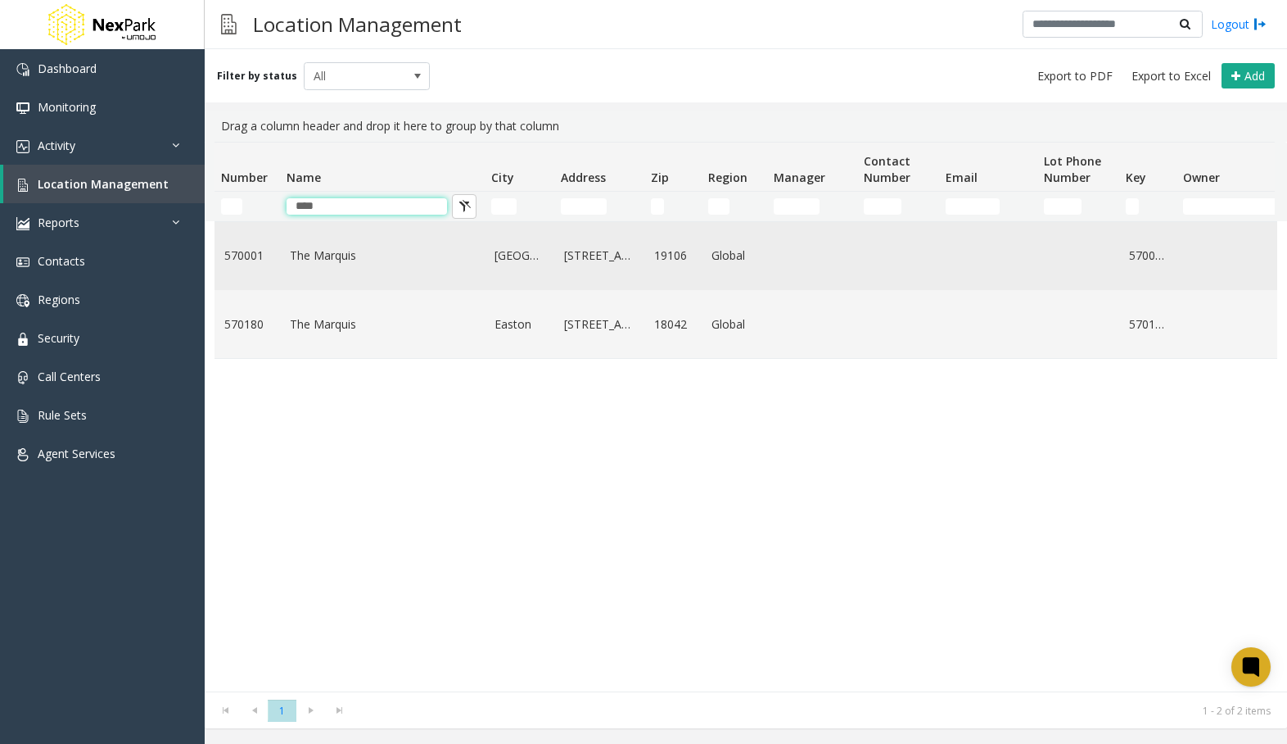
type input "****"
click at [668, 257] on link "19106" at bounding box center [673, 256] width 38 height 18
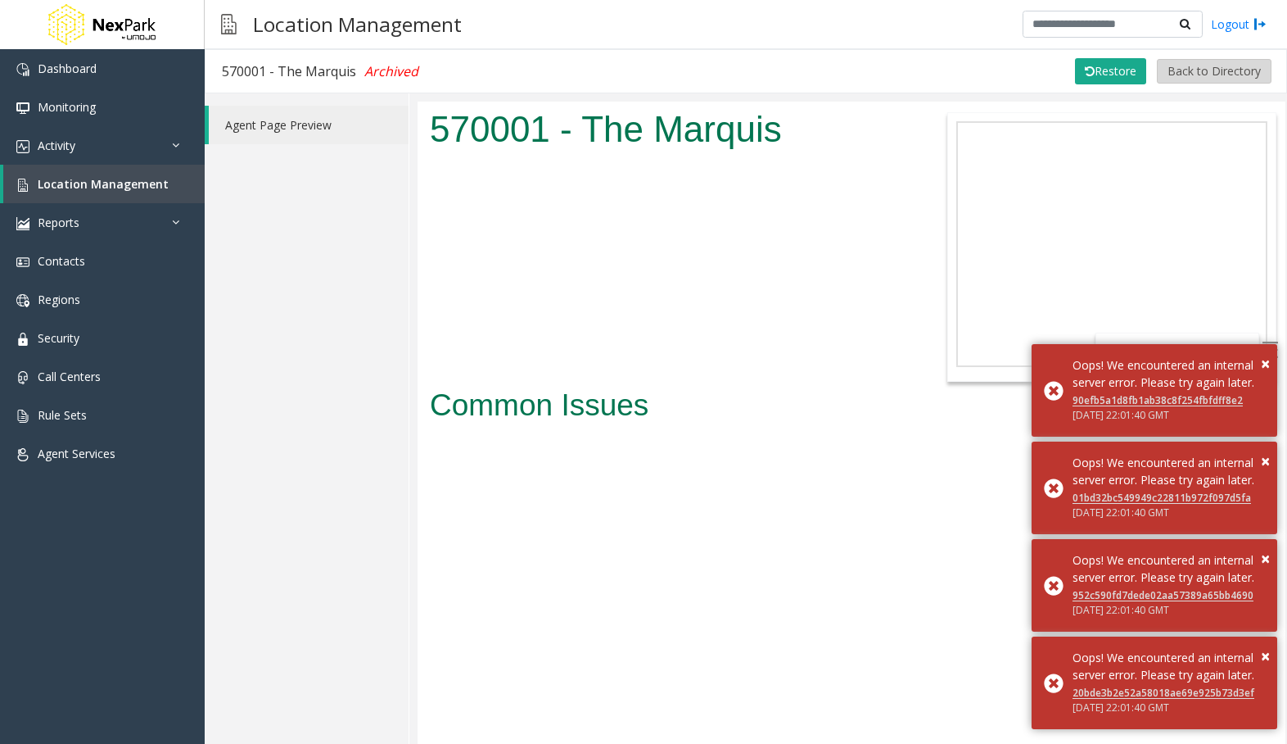
click at [1218, 71] on button "Back to Directory" at bounding box center [1214, 71] width 115 height 25
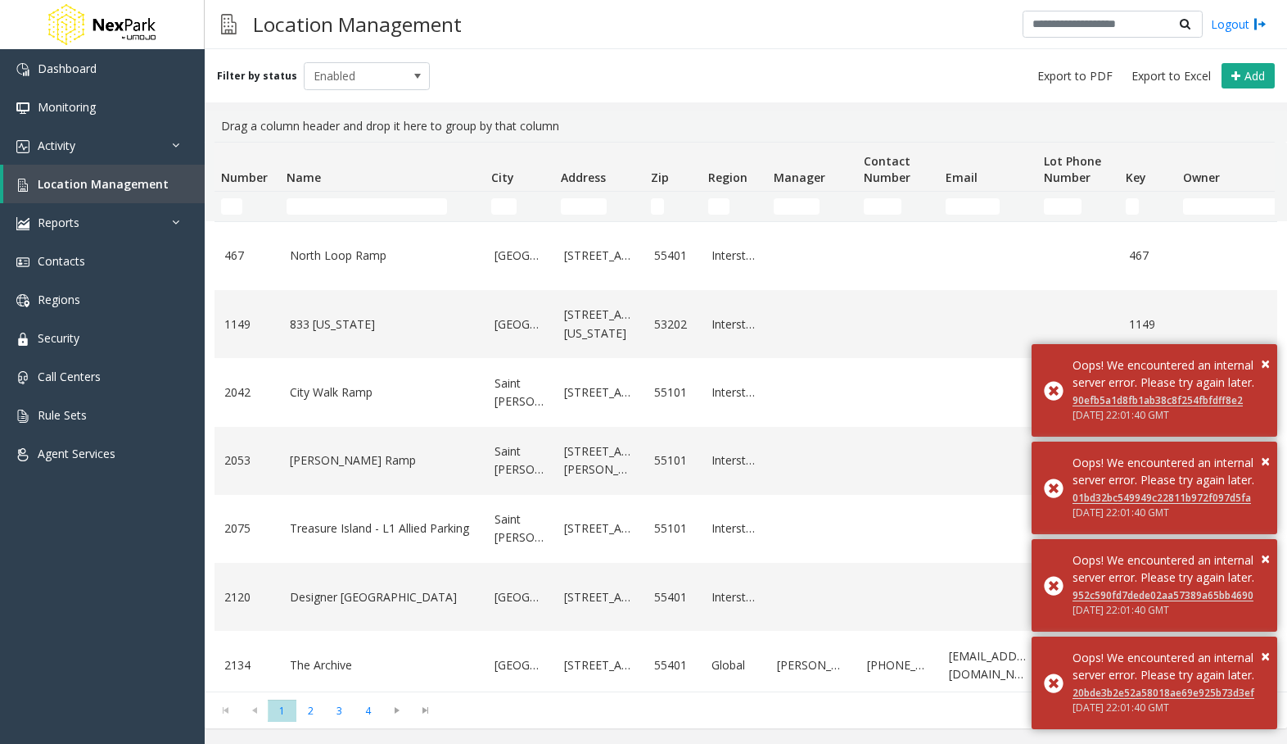
click at [406, 196] on td "Name Filter" at bounding box center [382, 206] width 205 height 29
click at [402, 211] on input "Name Filter" at bounding box center [367, 206] width 161 height 16
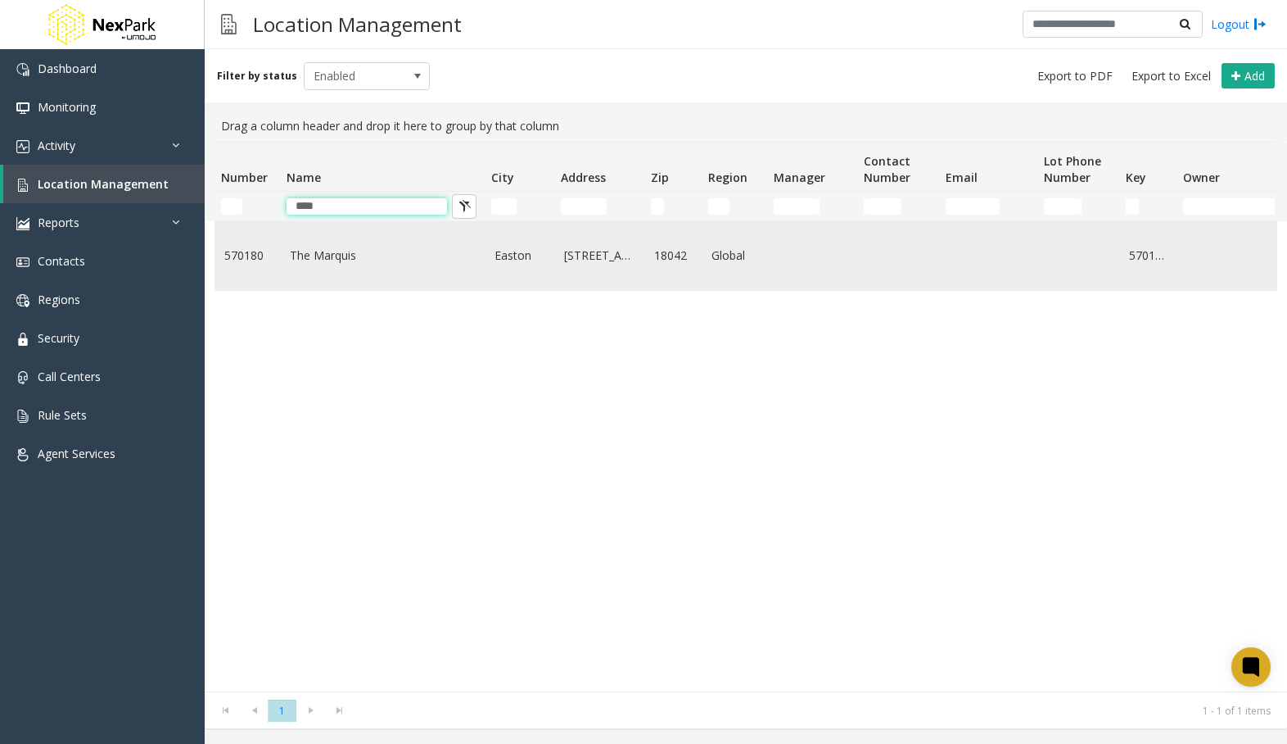
type input "****"
click at [394, 249] on link "The Marquis" at bounding box center [382, 256] width 185 height 18
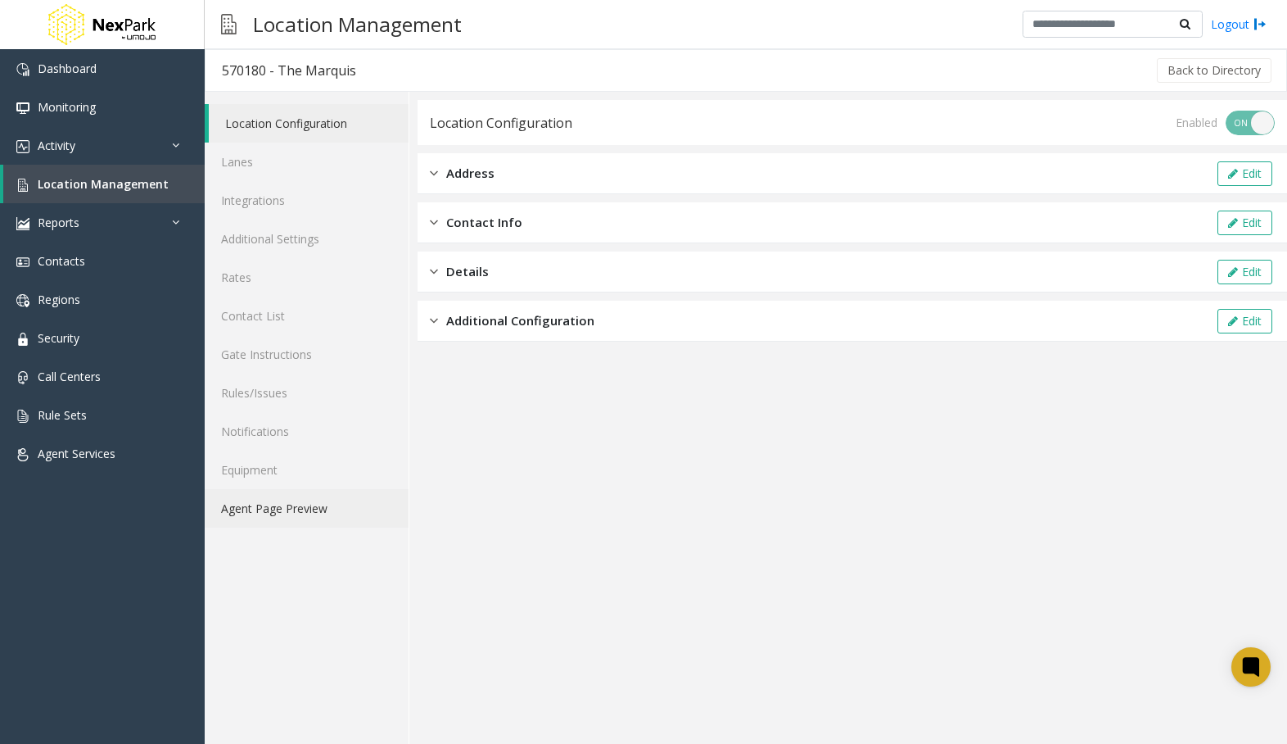
click at [344, 496] on link "Agent Page Preview" at bounding box center [307, 508] width 204 height 38
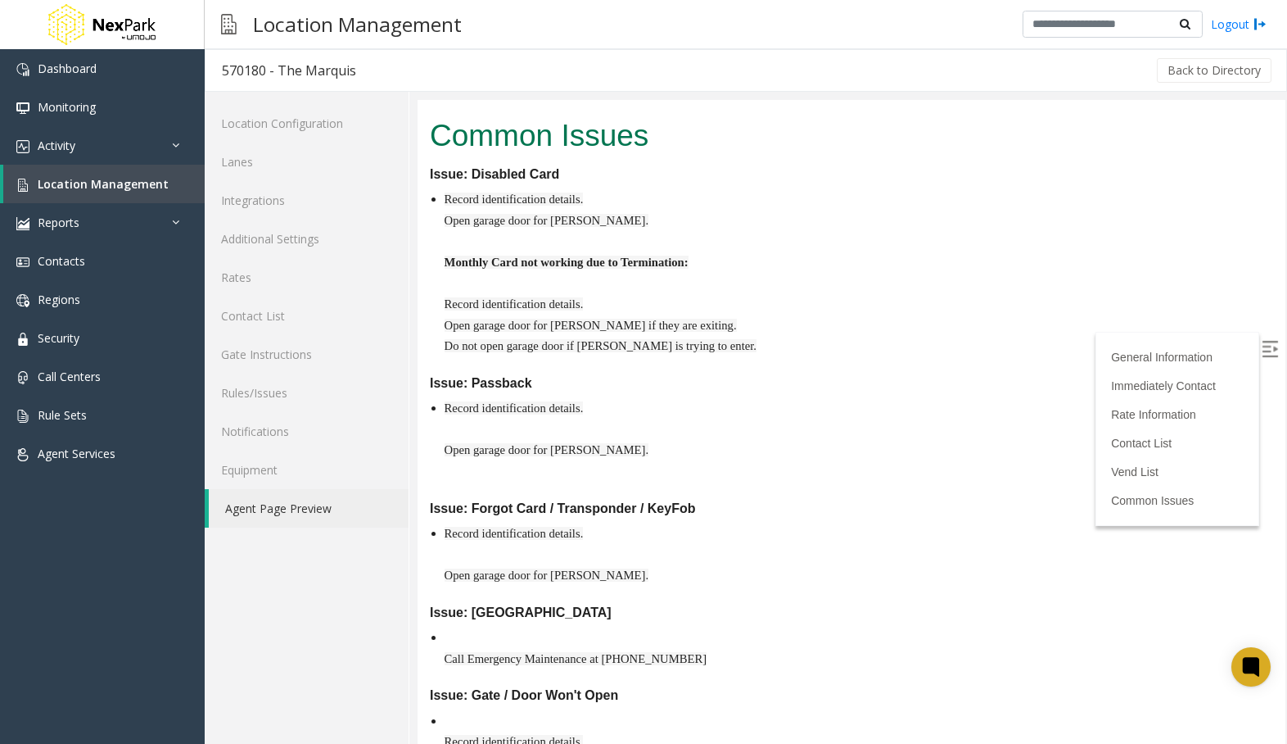
scroll to position [1304, 0]
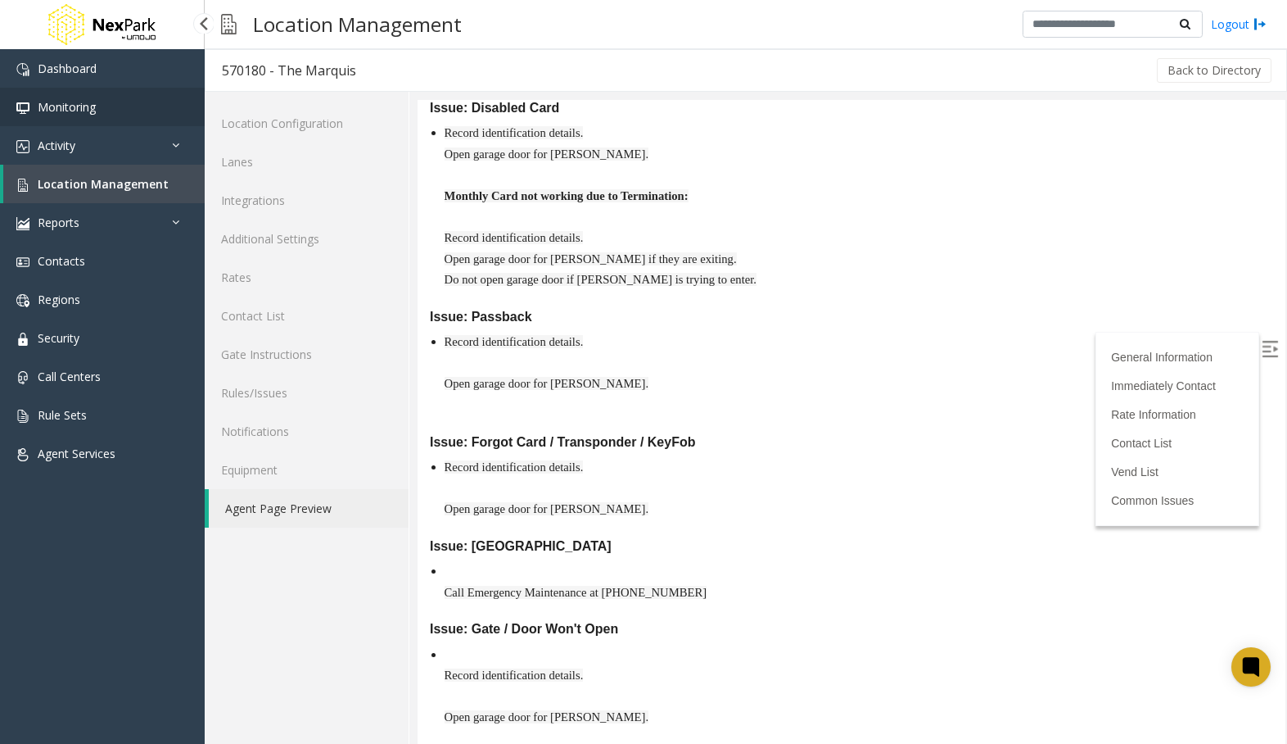
click at [120, 100] on link "Monitoring" at bounding box center [102, 107] width 205 height 38
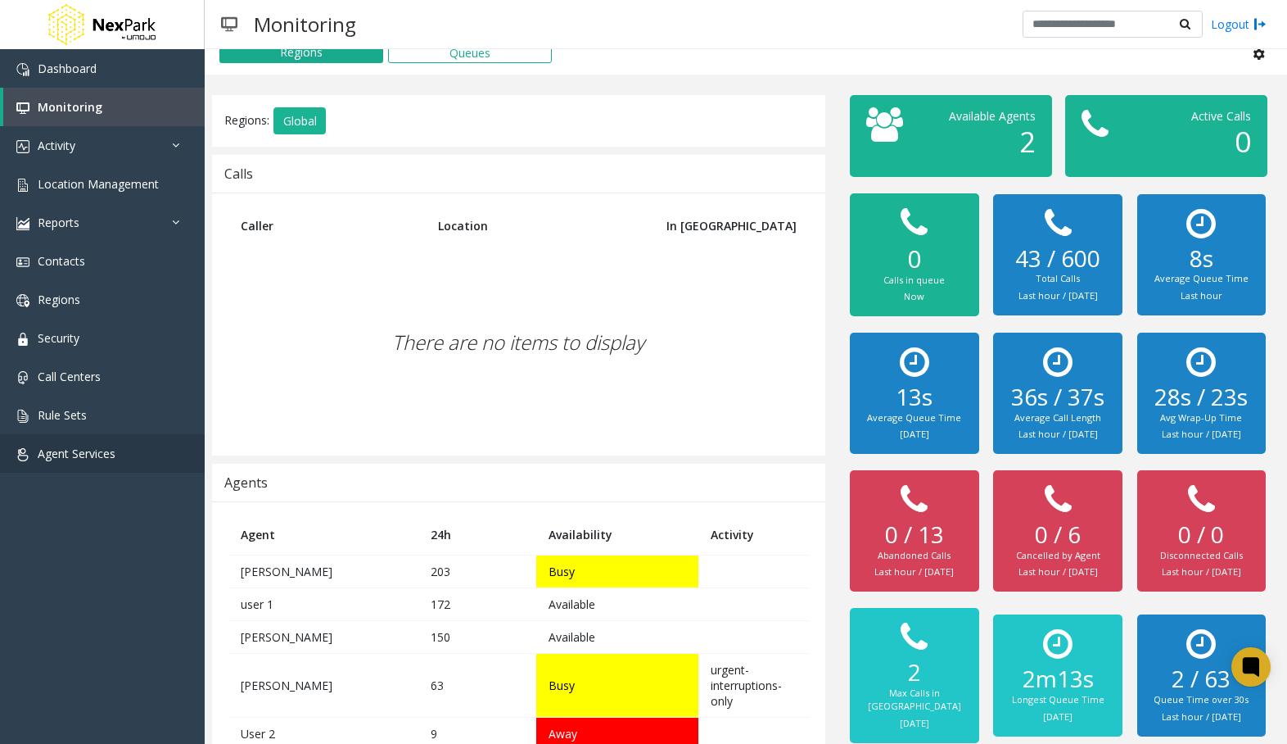
scroll to position [48, 0]
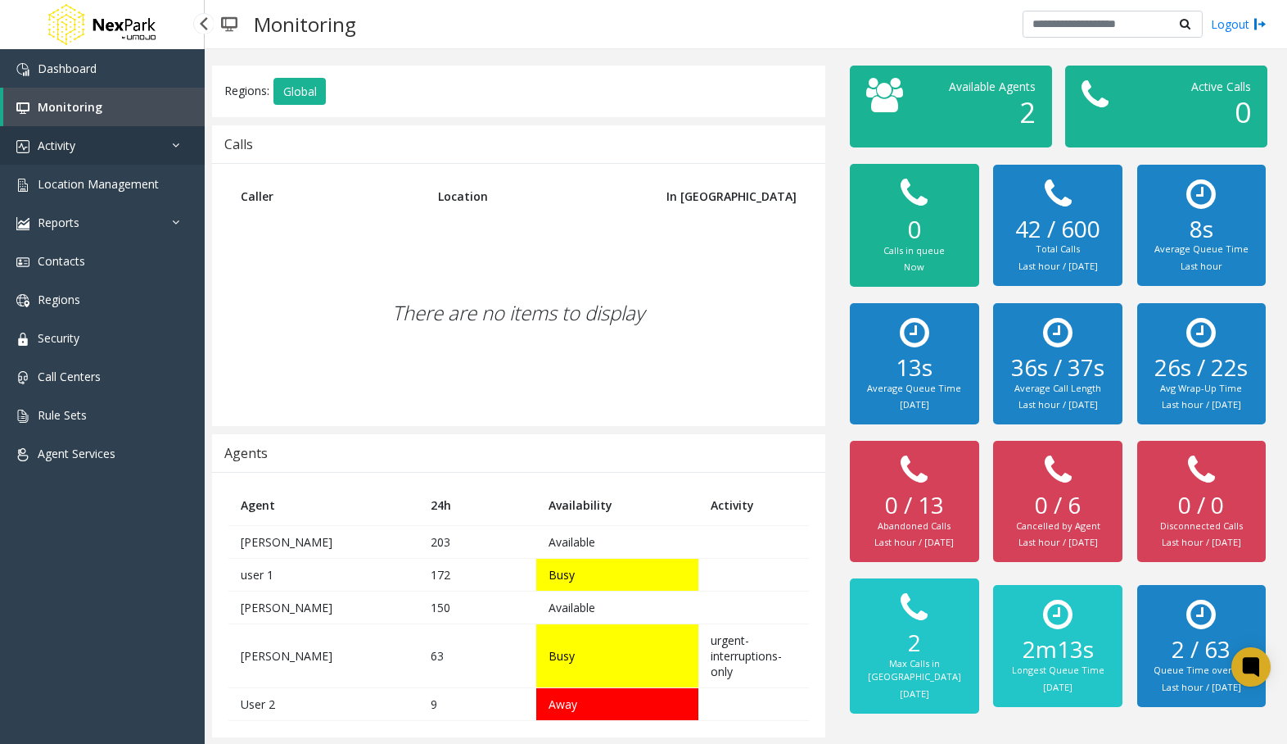
click at [85, 148] on link "Activity" at bounding box center [102, 145] width 205 height 38
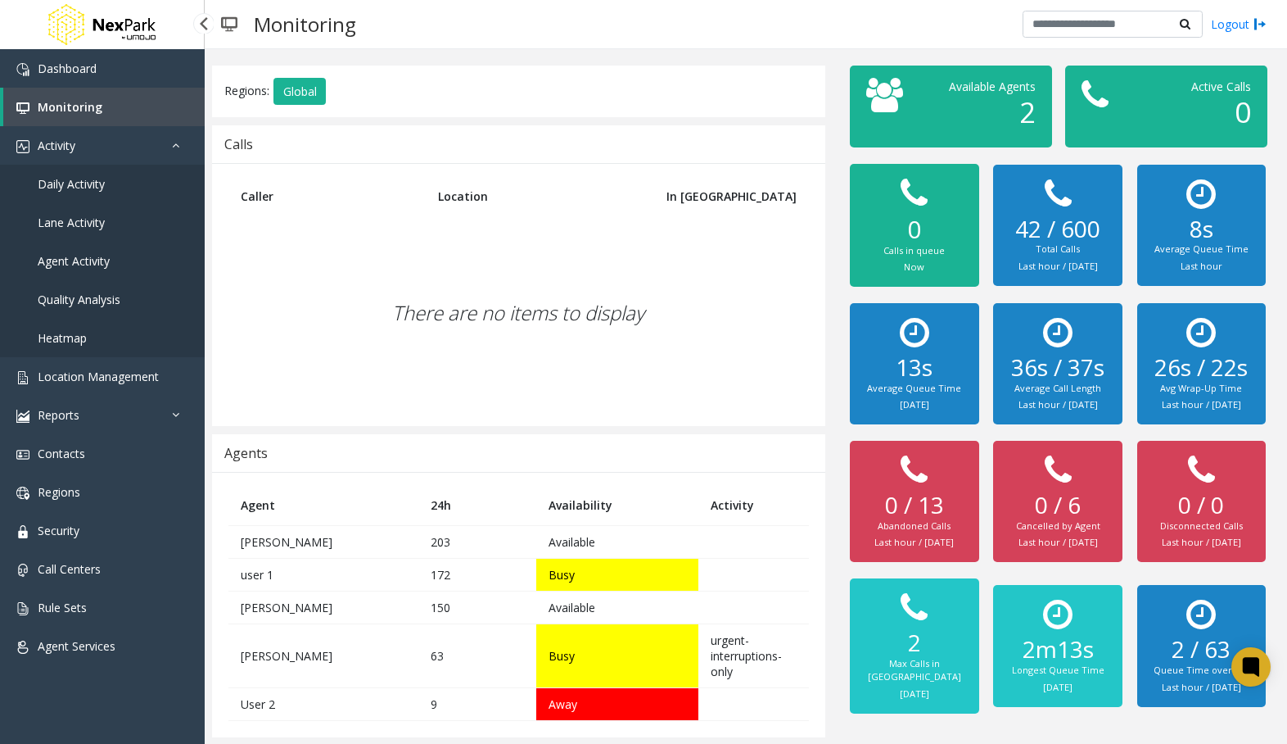
click at [81, 180] on span "Daily Activity" at bounding box center [71, 184] width 67 height 16
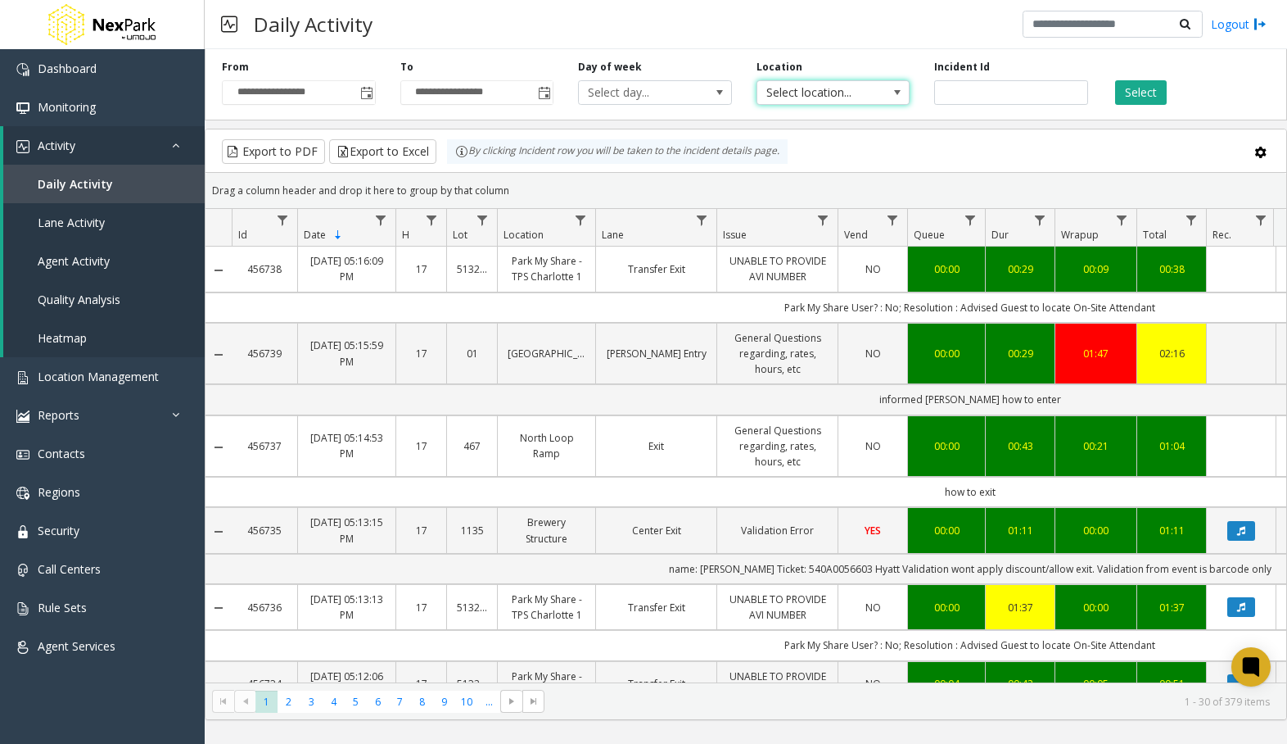
click at [773, 89] on span "Select location..." at bounding box center [818, 92] width 121 height 23
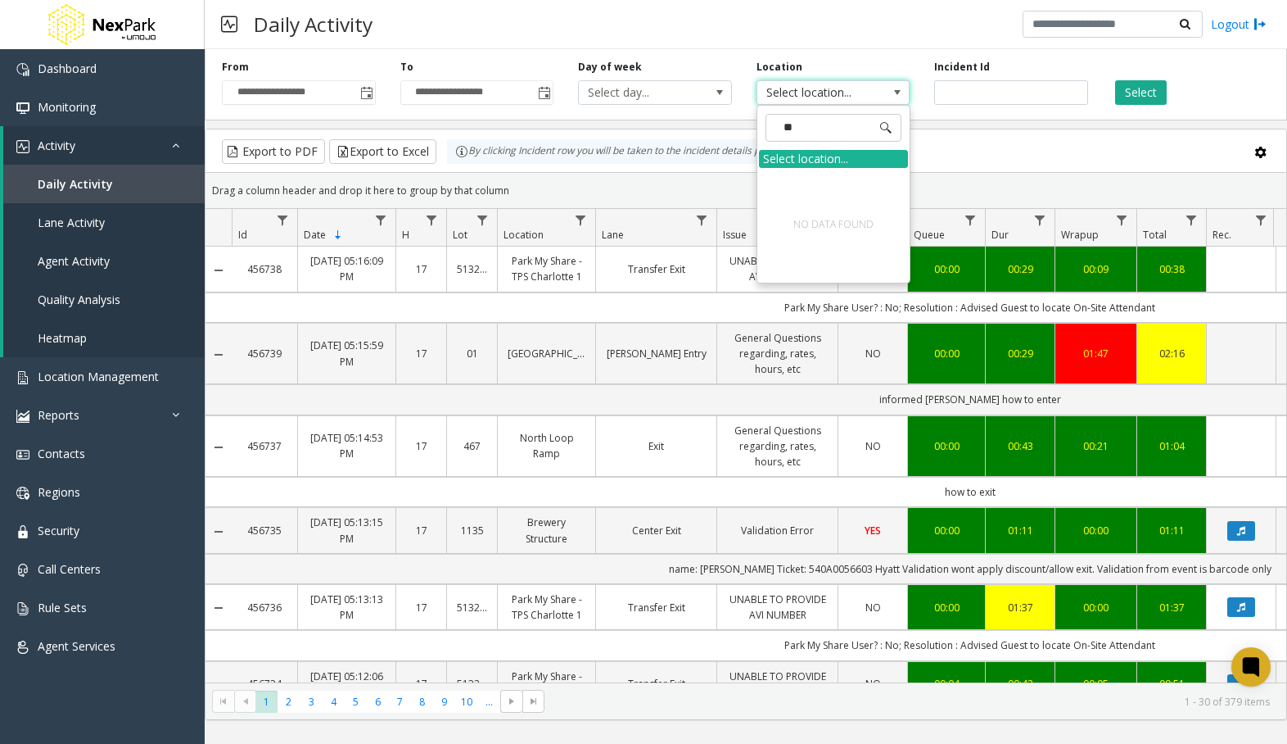
type input "*"
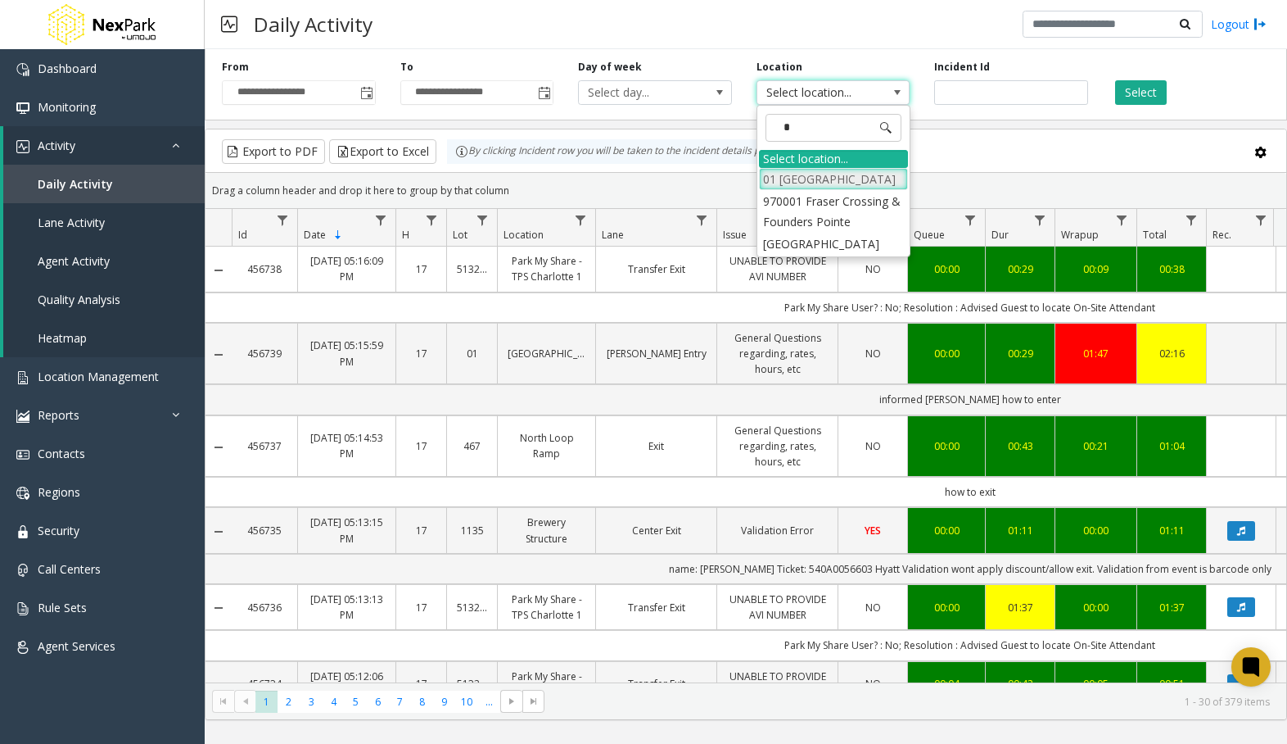
click at [838, 176] on li "01 [GEOGRAPHIC_DATA]" at bounding box center [833, 179] width 149 height 22
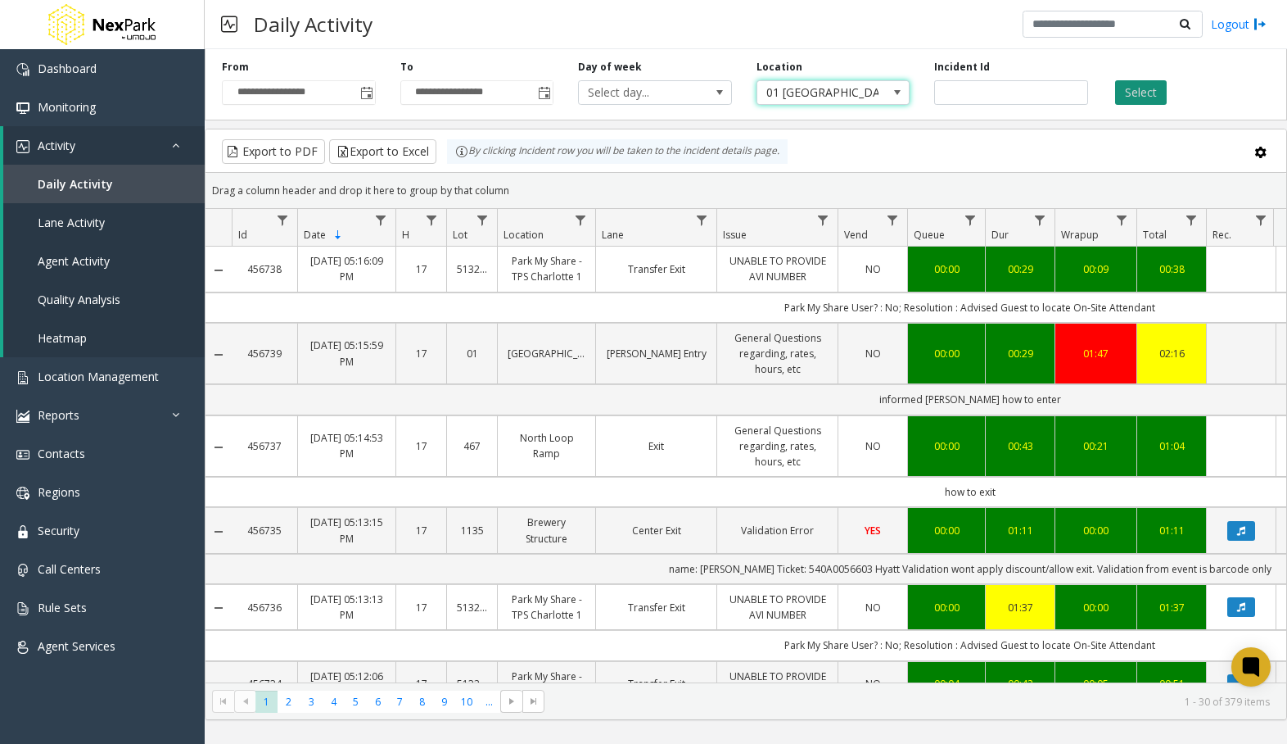
click at [1135, 97] on button "Select" at bounding box center [1141, 92] width 52 height 25
